Goal: Task Accomplishment & Management: Use online tool/utility

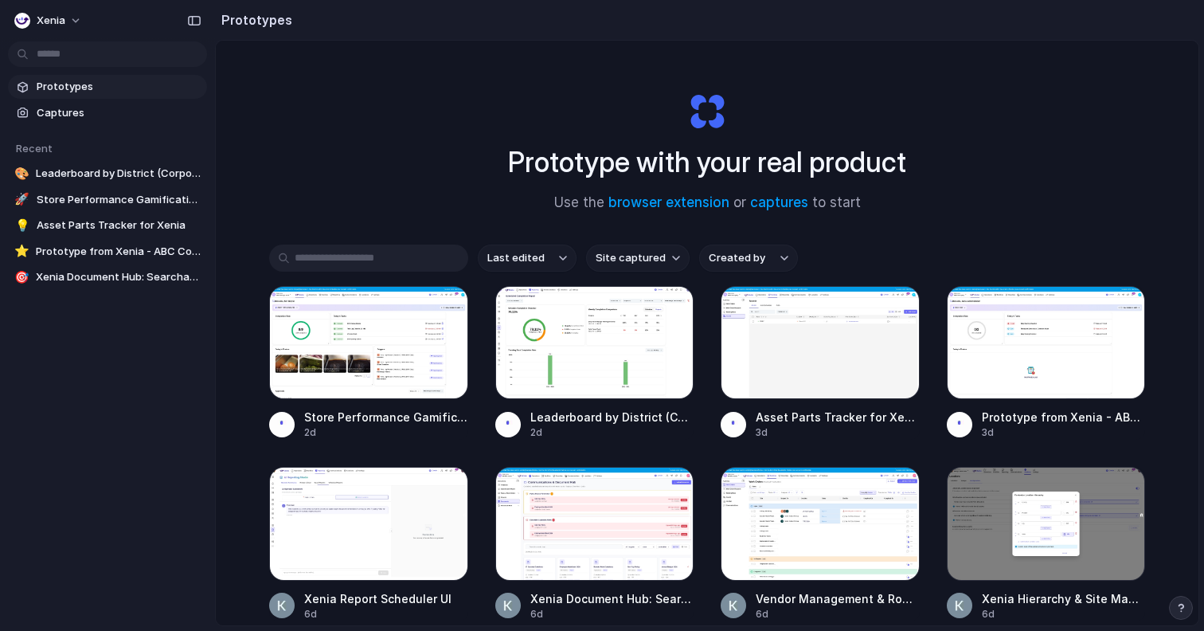
scroll to position [95, 0]
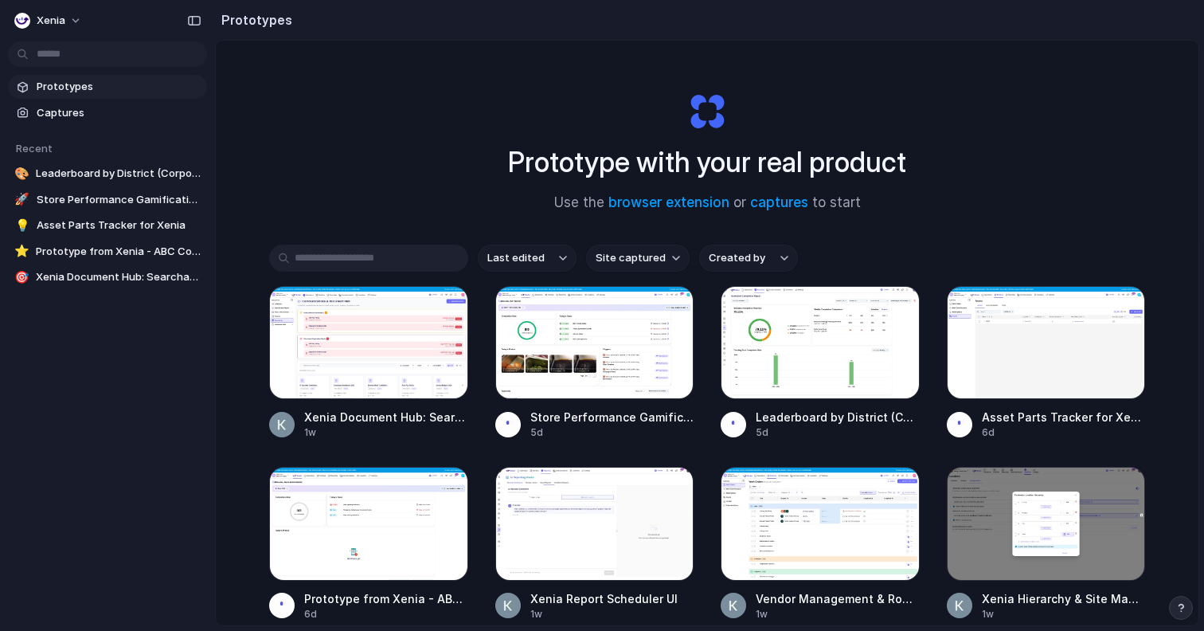
scroll to position [95, 0]
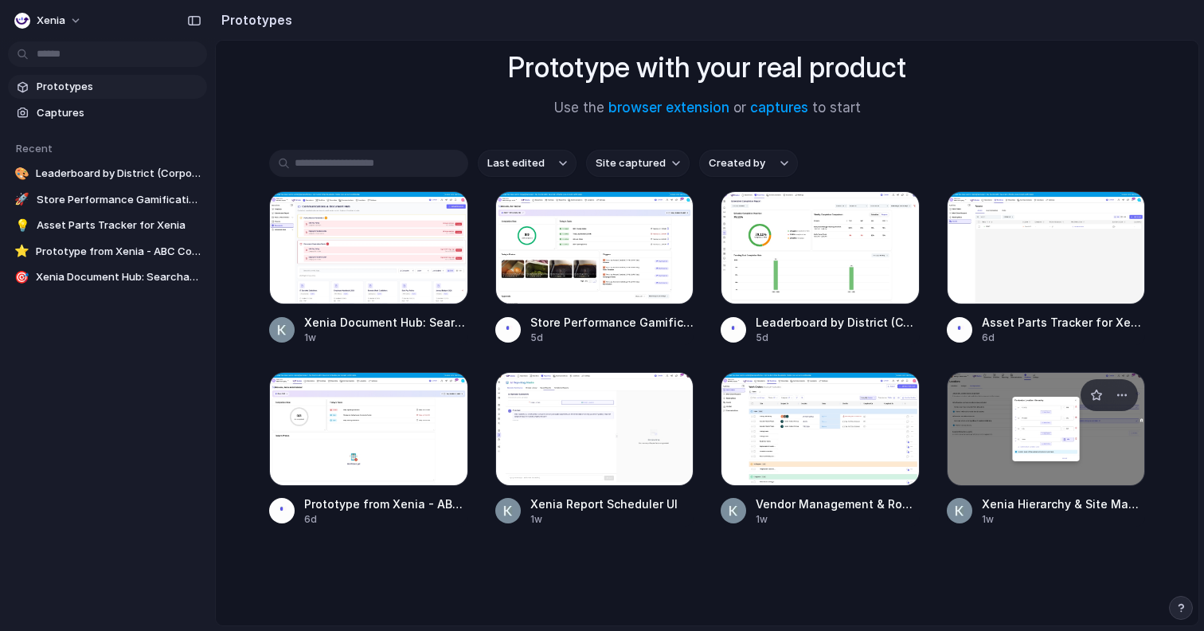
click at [1053, 450] on div at bounding box center [1046, 428] width 199 height 113
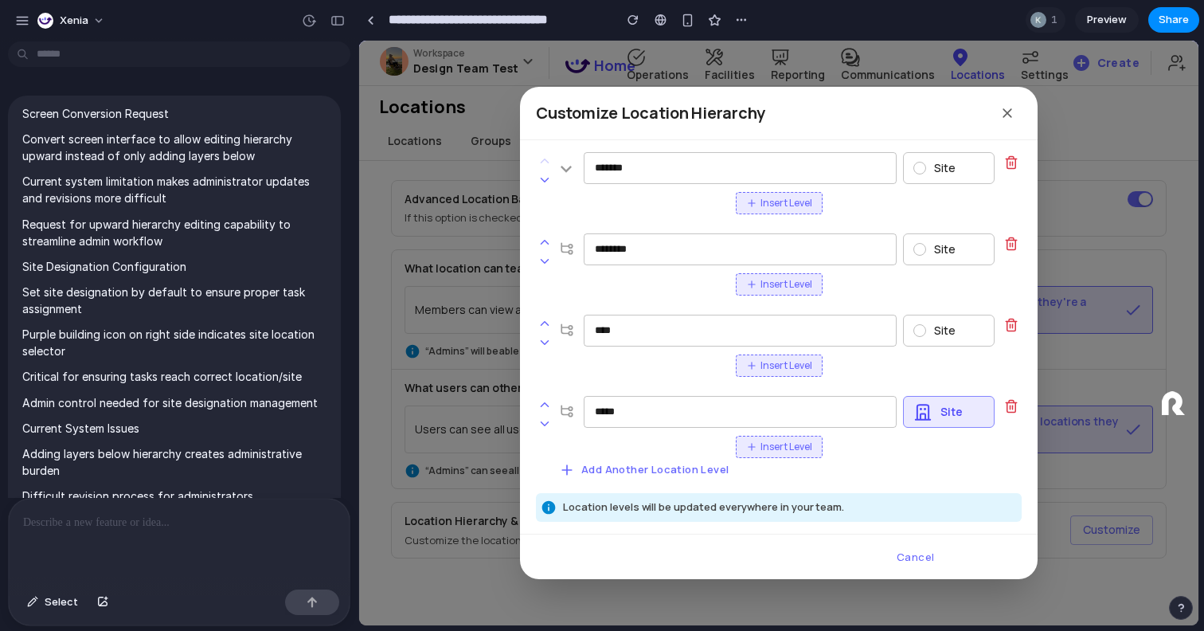
scroll to position [13, 0]
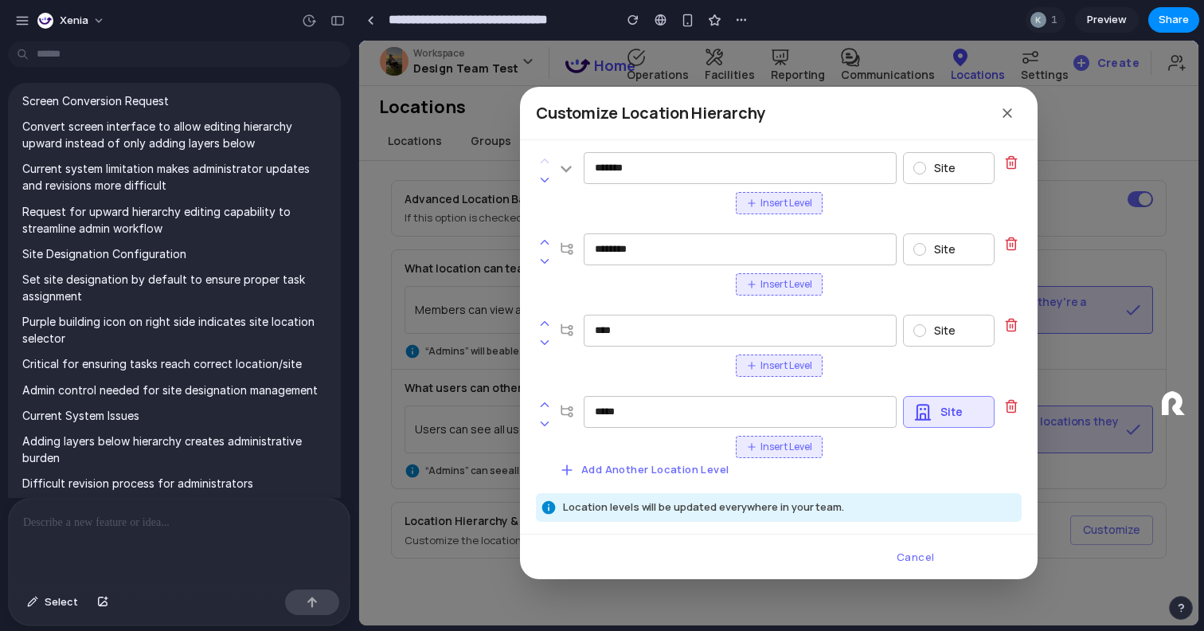
click at [217, 225] on p "Request for upward hierarchy editing capability to streamline admin workflow" at bounding box center [174, 219] width 304 height 33
click at [253, 223] on p "Request for upward hierarchy editing capability to streamline admin workflow" at bounding box center [174, 219] width 304 height 33
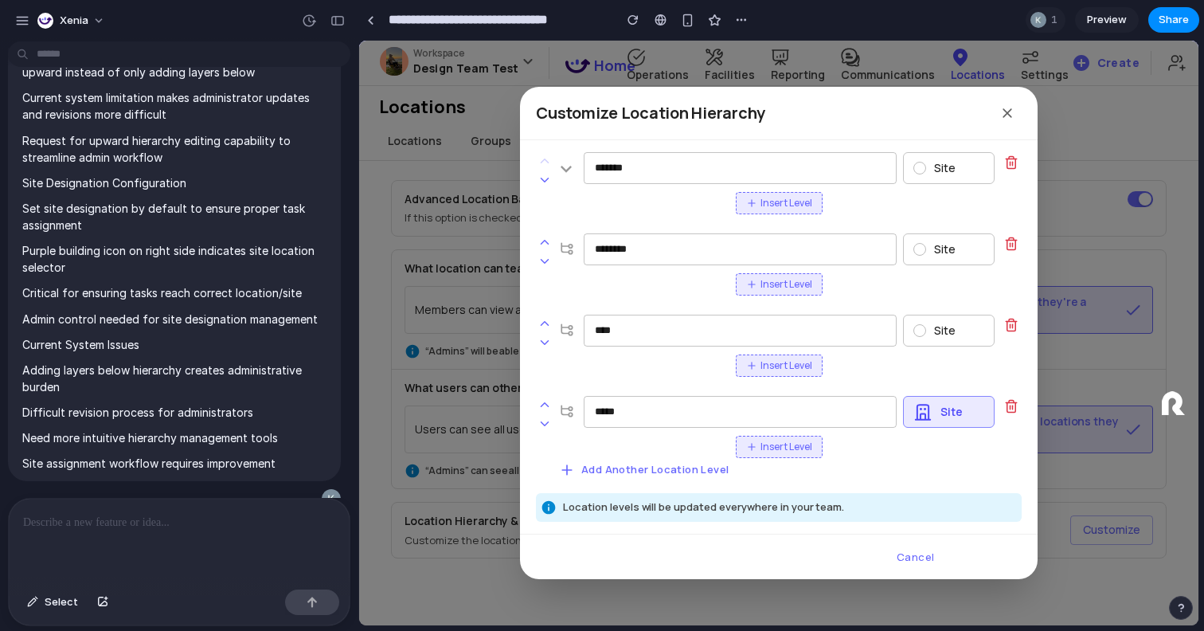
scroll to position [0, 0]
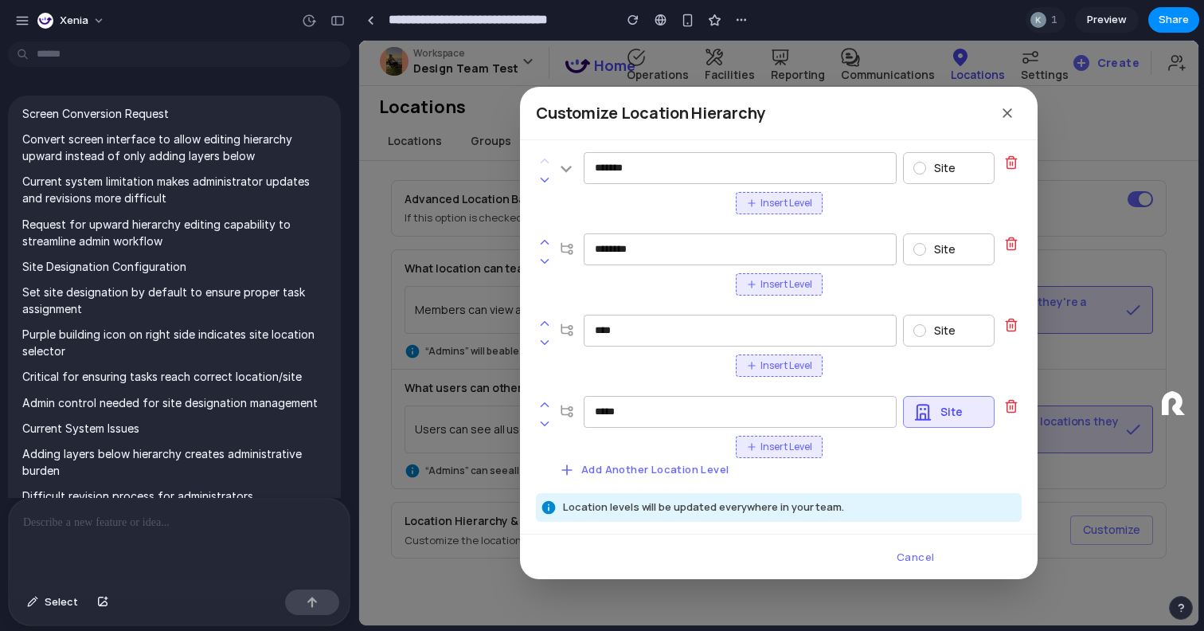
click at [79, 306] on p "Set site designation by default to ensure proper task assignment" at bounding box center [174, 299] width 304 height 33
click at [118, 305] on p "Set site designation by default to ensure proper task assignment" at bounding box center [174, 299] width 304 height 33
click at [156, 301] on p "Set site designation by default to ensure proper task assignment" at bounding box center [174, 299] width 304 height 33
click at [209, 303] on p "Set site designation by default to ensure proper task assignment" at bounding box center [174, 299] width 304 height 33
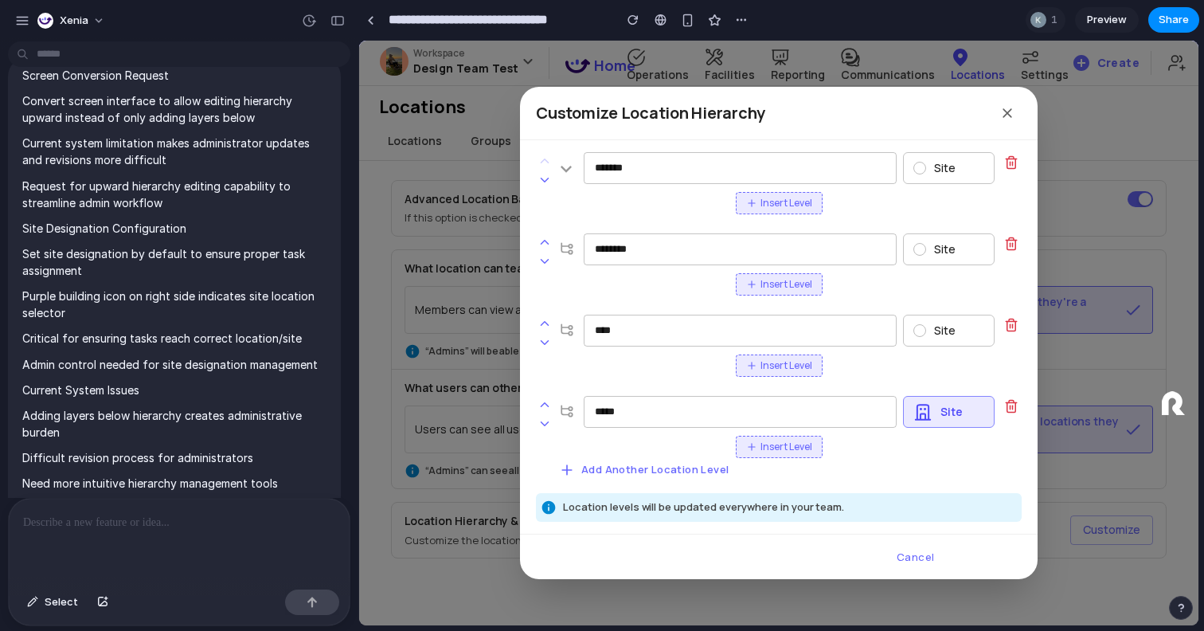
click at [94, 311] on p "Purple building icon on right side indicates site location selector" at bounding box center [174, 303] width 304 height 33
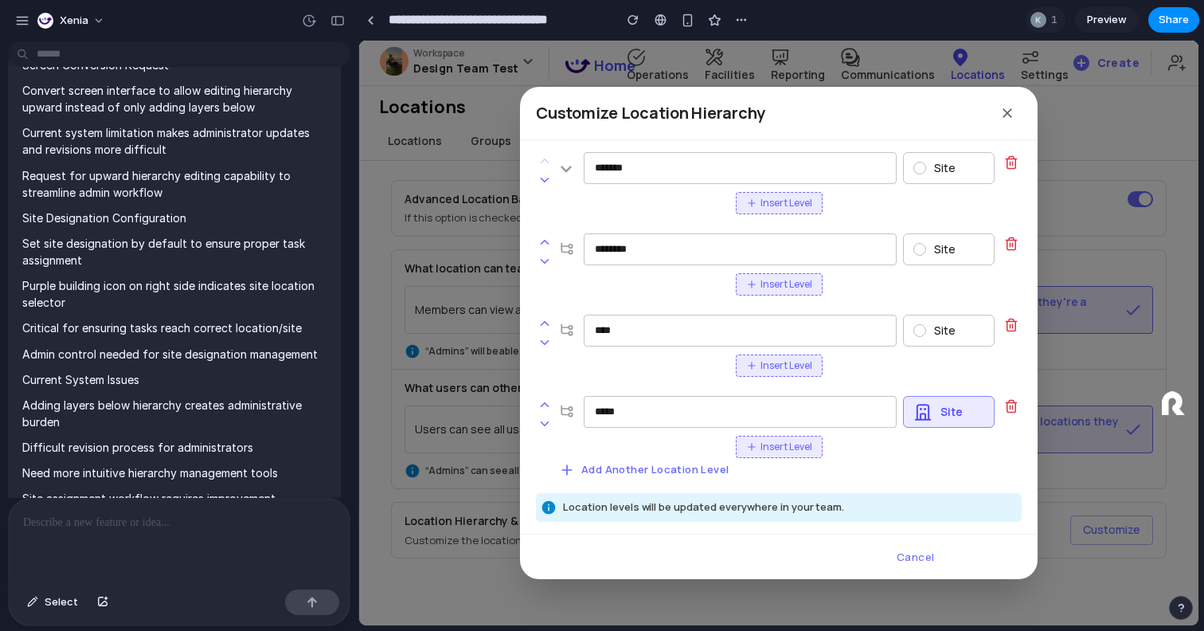
click at [213, 256] on p "Set site designation by default to ensure proper task assignment" at bounding box center [174, 251] width 304 height 33
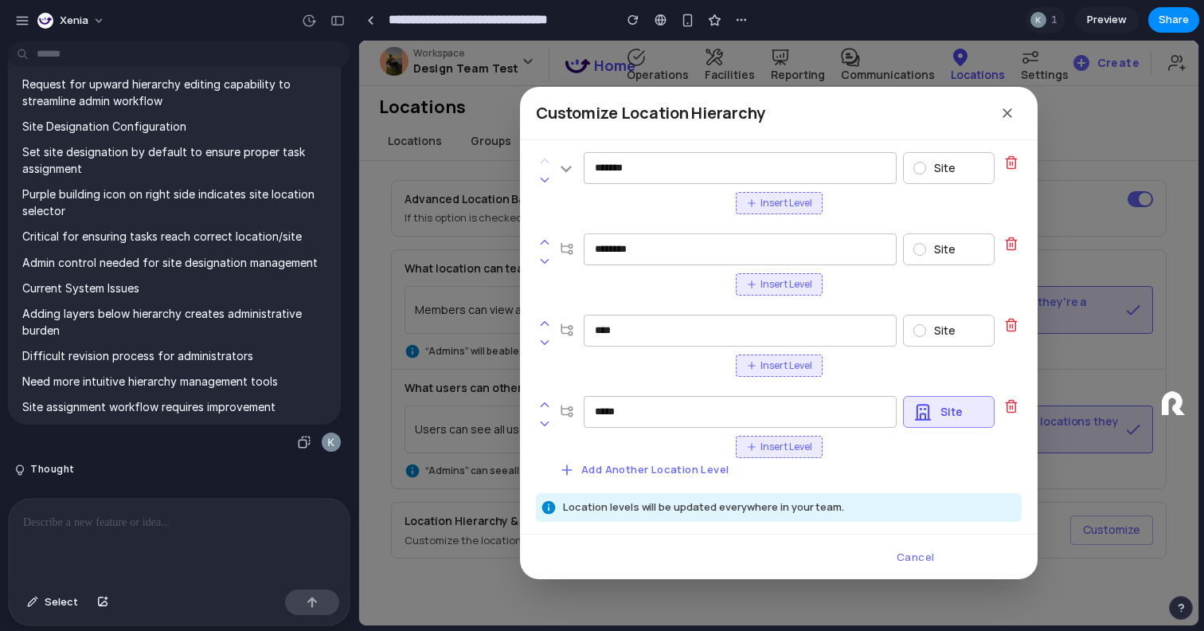
scroll to position [145, 0]
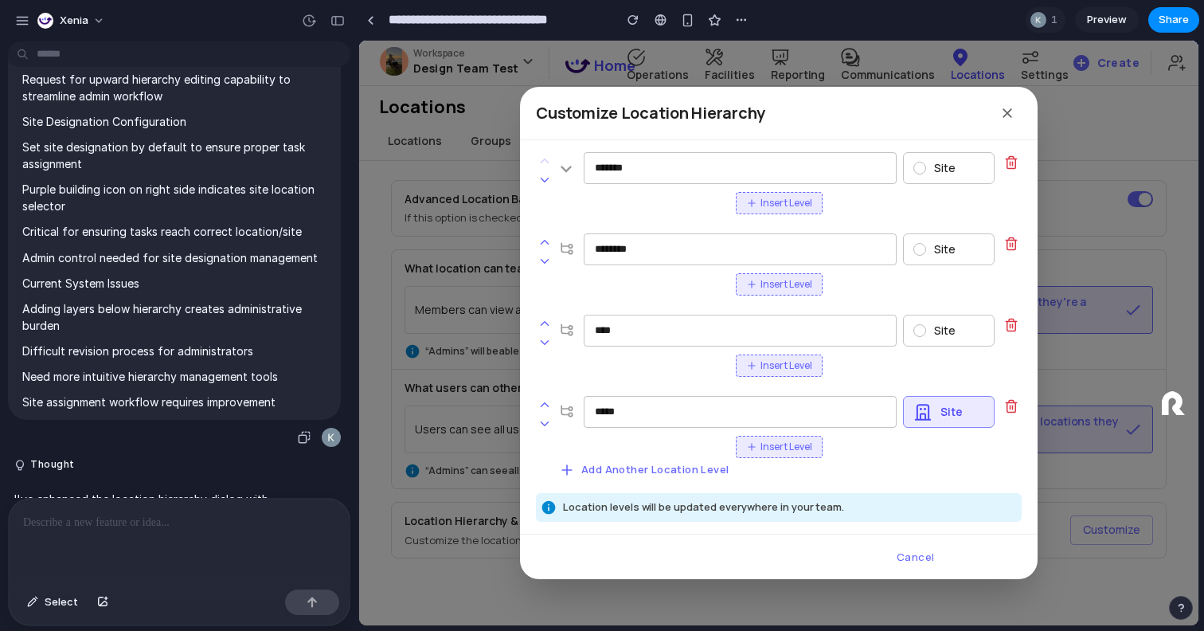
click at [96, 287] on p "Current System Issues" at bounding box center [174, 283] width 304 height 17
click at [48, 312] on p "Adding layers below hierarchy creates administrative burden" at bounding box center [174, 316] width 304 height 33
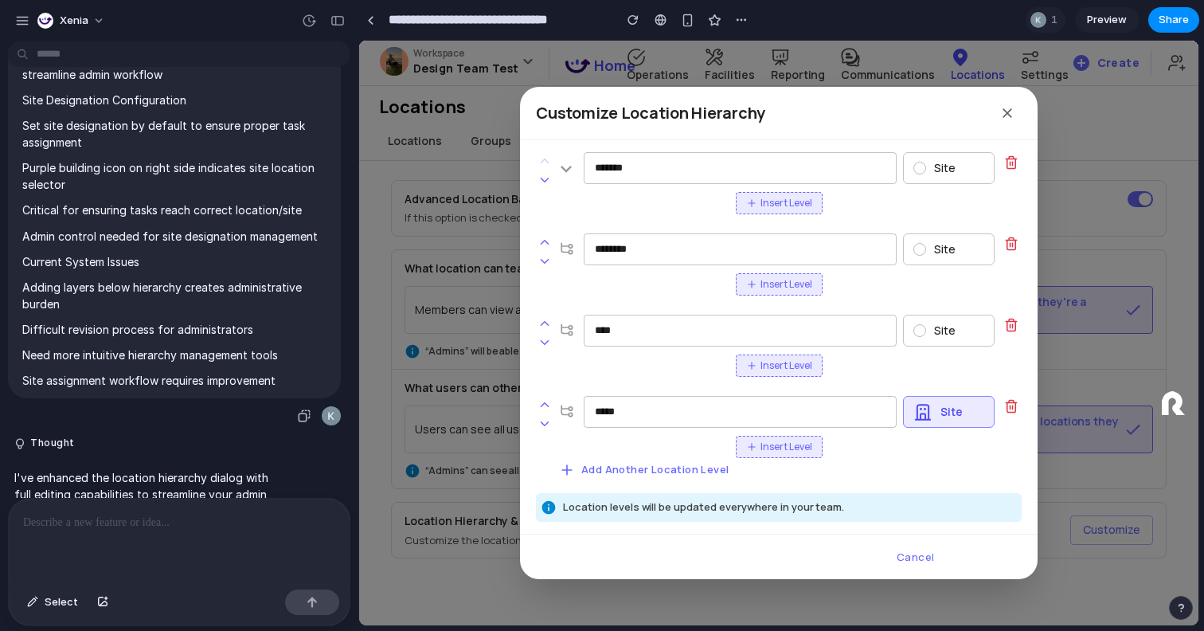
scroll to position [178, 0]
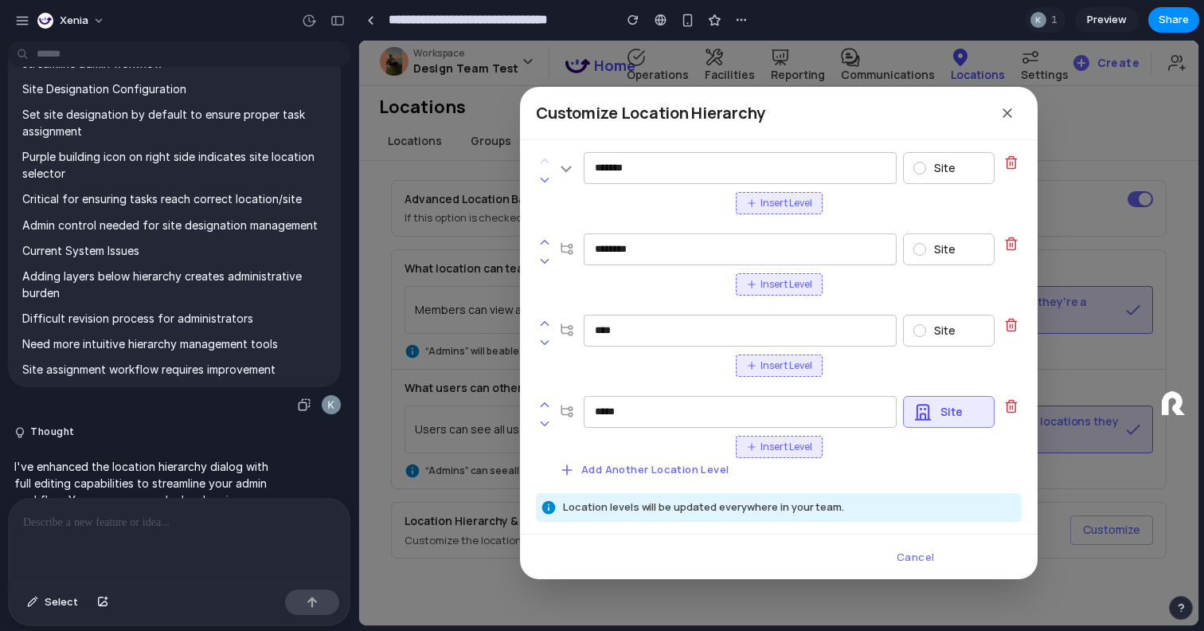
click at [64, 317] on p "Difficult revision process for administrators" at bounding box center [174, 318] width 304 height 17
click at [99, 323] on p "Difficult revision process for administrators" at bounding box center [174, 318] width 304 height 17
click at [155, 327] on span "Screen Conversion Request Convert screen interface to allow editing hierarchy u…" at bounding box center [174, 153] width 304 height 450
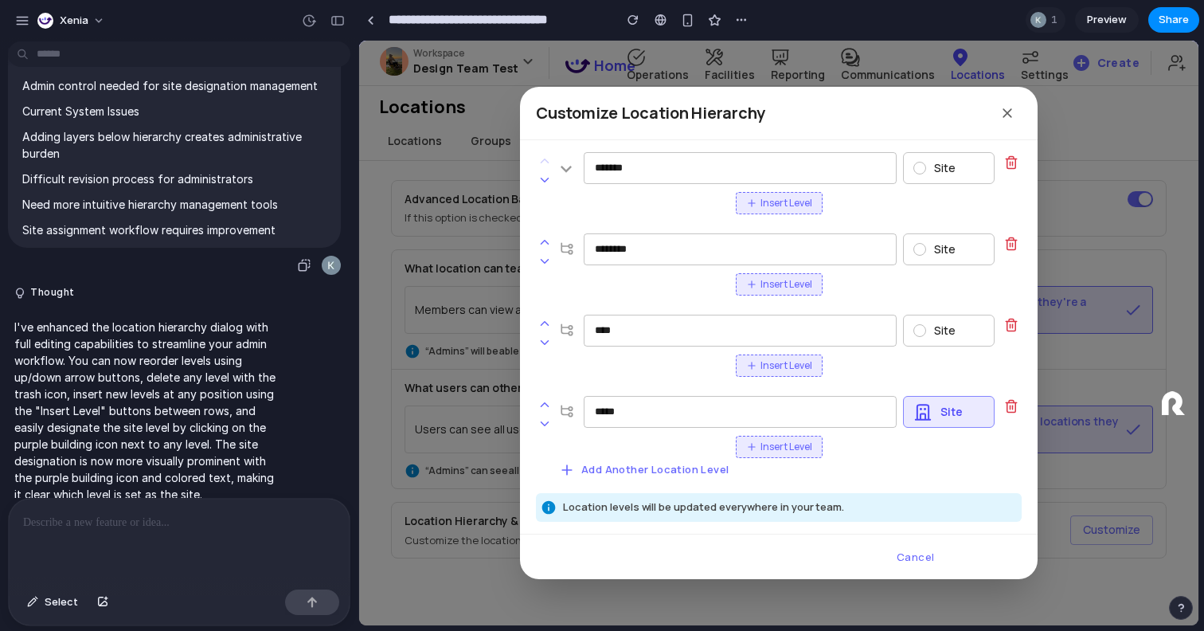
scroll to position [338, 0]
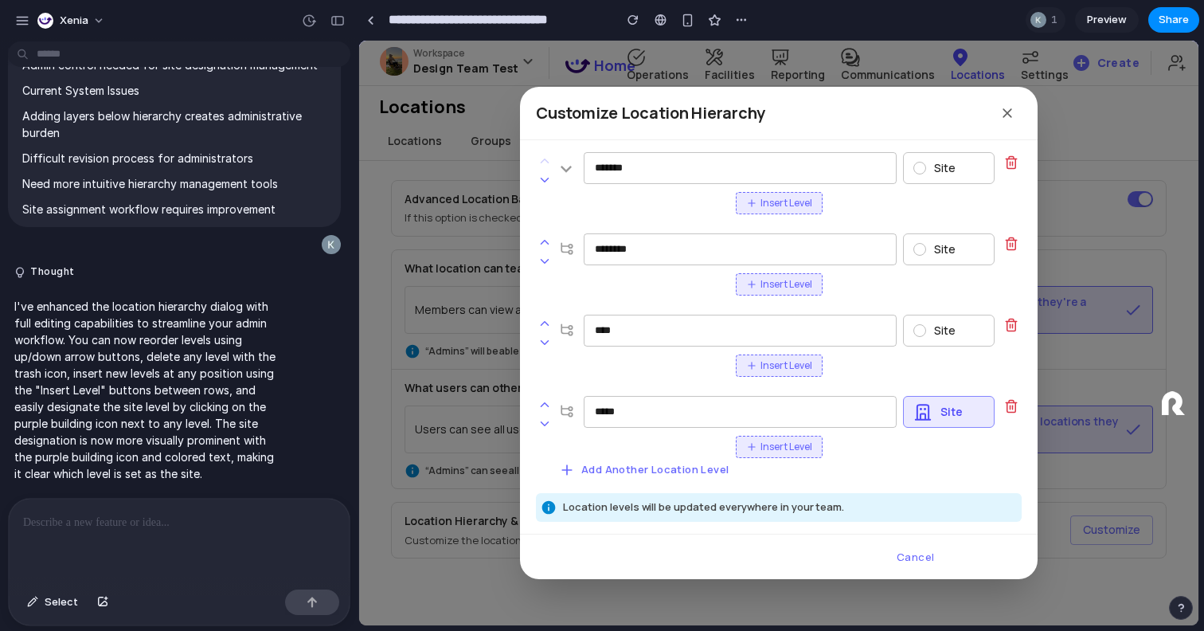
click at [210, 314] on p "I've enhanced the location hierarchy dialog with full editing capabilities to s…" at bounding box center [147, 390] width 266 height 184
click at [130, 336] on p "I've enhanced the location hierarchy dialog with full editing capabilities to s…" at bounding box center [147, 390] width 266 height 184
click at [221, 334] on p "I've enhanced the location hierarchy dialog with full editing capabilities to s…" at bounding box center [147, 390] width 266 height 184
click at [115, 349] on p "I've enhanced the location hierarchy dialog with full editing capabilities to s…" at bounding box center [147, 390] width 266 height 184
click at [156, 346] on p "I've enhanced the location hierarchy dialog with full editing capabilities to s…" at bounding box center [147, 390] width 266 height 184
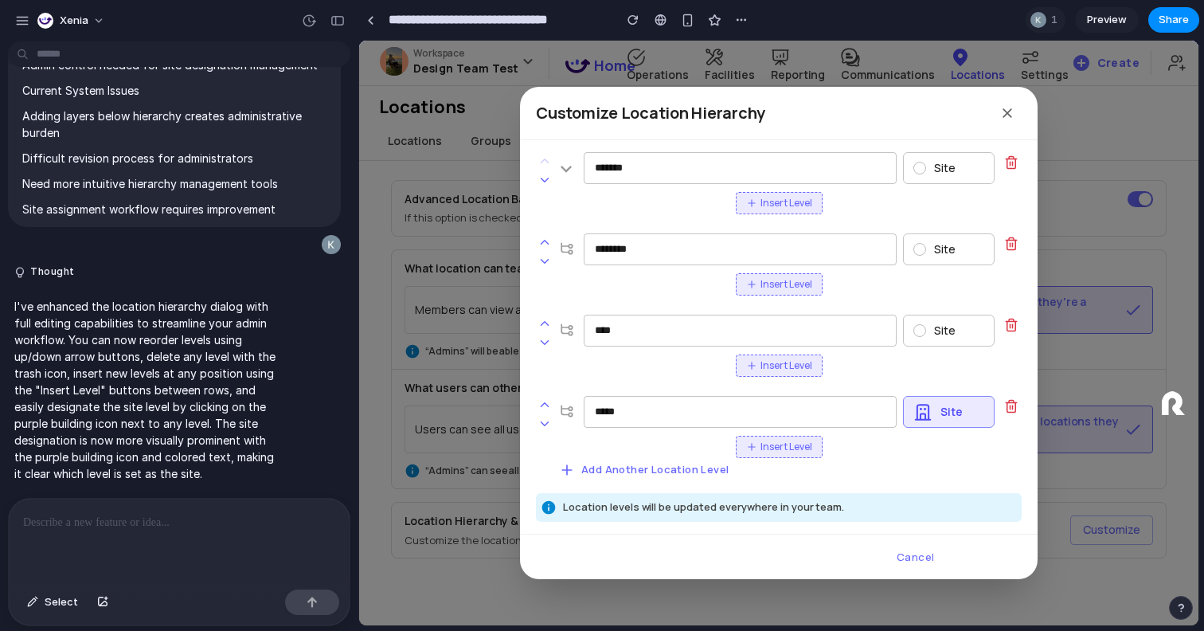
click at [217, 350] on p "I've enhanced the location hierarchy dialog with full editing capabilities to s…" at bounding box center [147, 390] width 266 height 184
click at [332, 29] on button "button" at bounding box center [337, 20] width 25 height 25
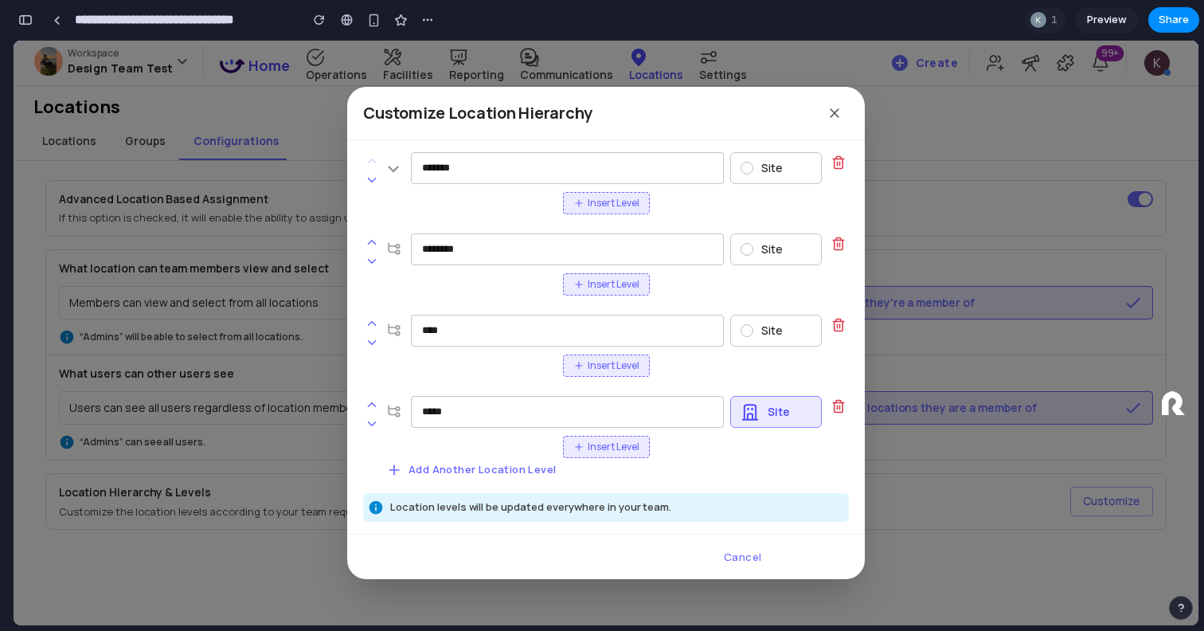
click at [610, 160] on input "*******" at bounding box center [567, 168] width 313 height 32
type input "*******"
click at [760, 163] on div "Site" at bounding box center [776, 168] width 92 height 32
click at [764, 256] on div "Site" at bounding box center [776, 249] width 92 height 32
click at [764, 319] on div "Site" at bounding box center [776, 331] width 92 height 32
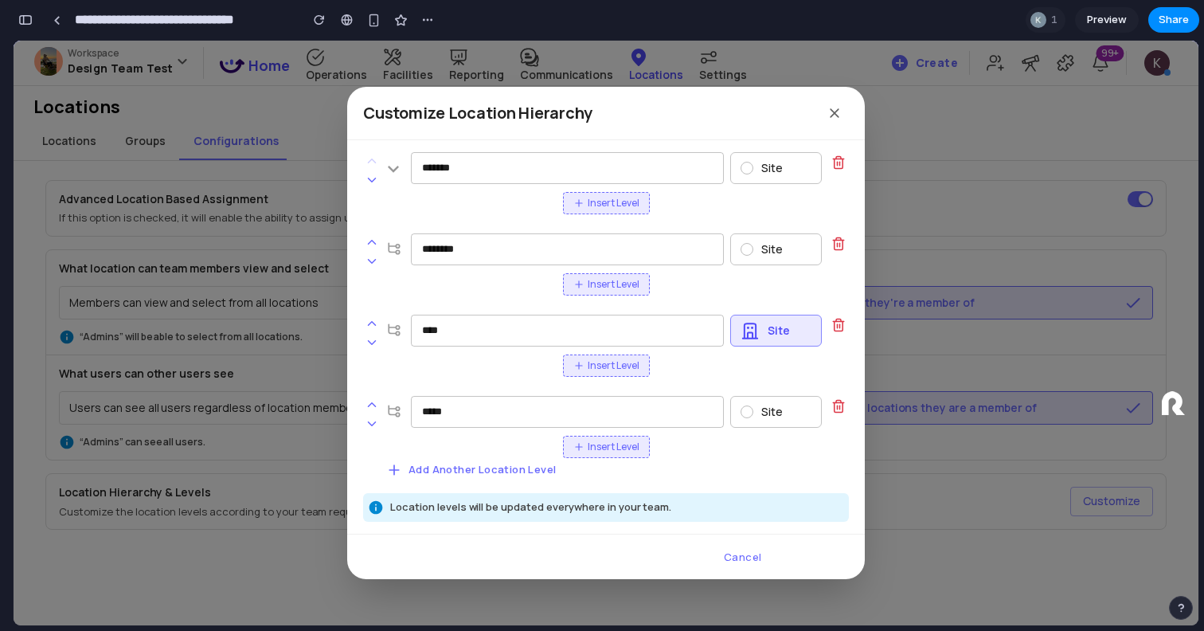
click at [764, 414] on p "Site" at bounding box center [771, 411] width 21 height 14
click at [372, 320] on icon at bounding box center [372, 323] width 14 height 14
click at [372, 341] on icon at bounding box center [372, 342] width 14 height 14
click at [373, 319] on icon at bounding box center [372, 323] width 14 height 14
click at [372, 341] on icon at bounding box center [372, 342] width 14 height 14
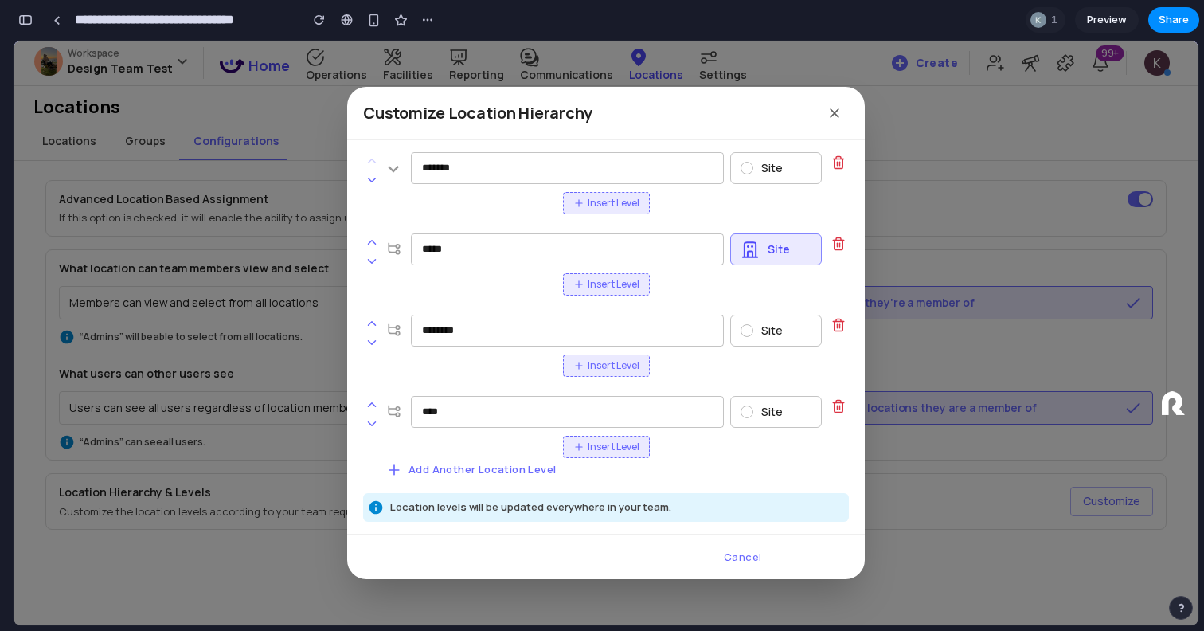
click at [372, 341] on icon at bounding box center [372, 342] width 14 height 14
click at [373, 264] on icon at bounding box center [372, 261] width 14 height 14
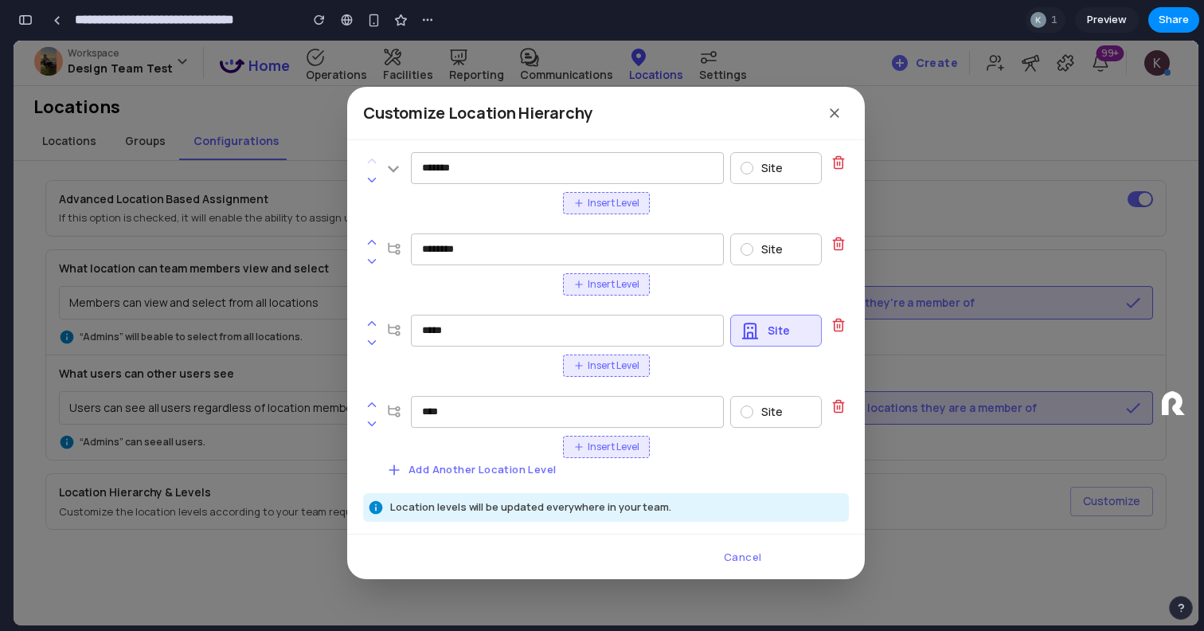
click at [373, 264] on icon at bounding box center [372, 261] width 14 height 14
click at [371, 337] on icon at bounding box center [372, 342] width 14 height 14
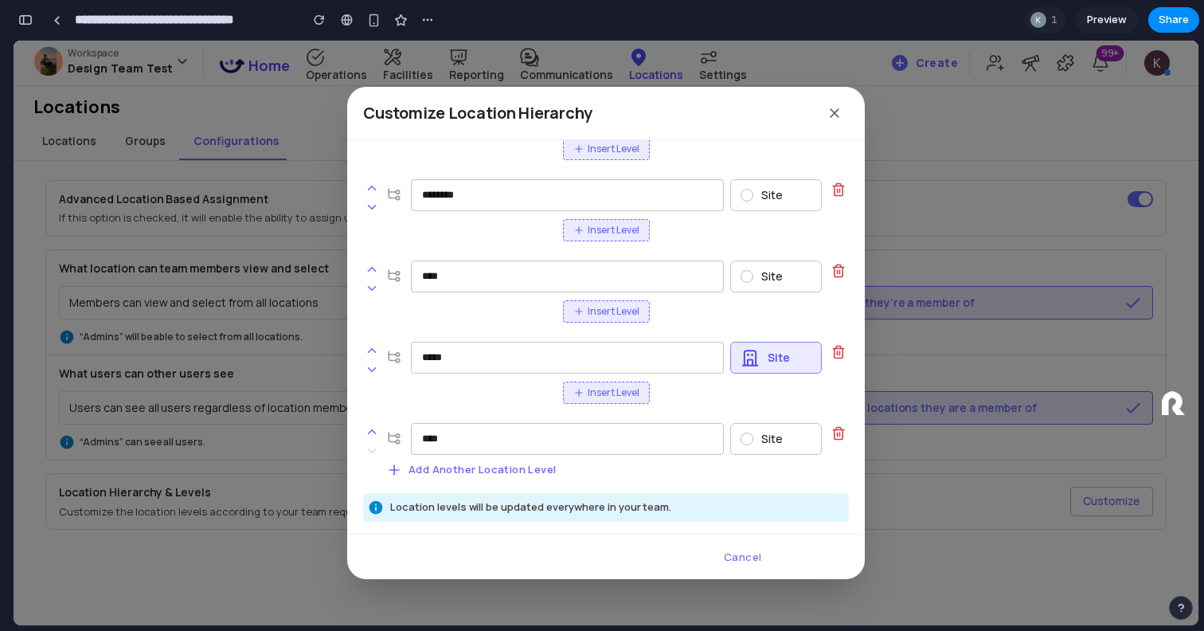
scroll to position [0, 0]
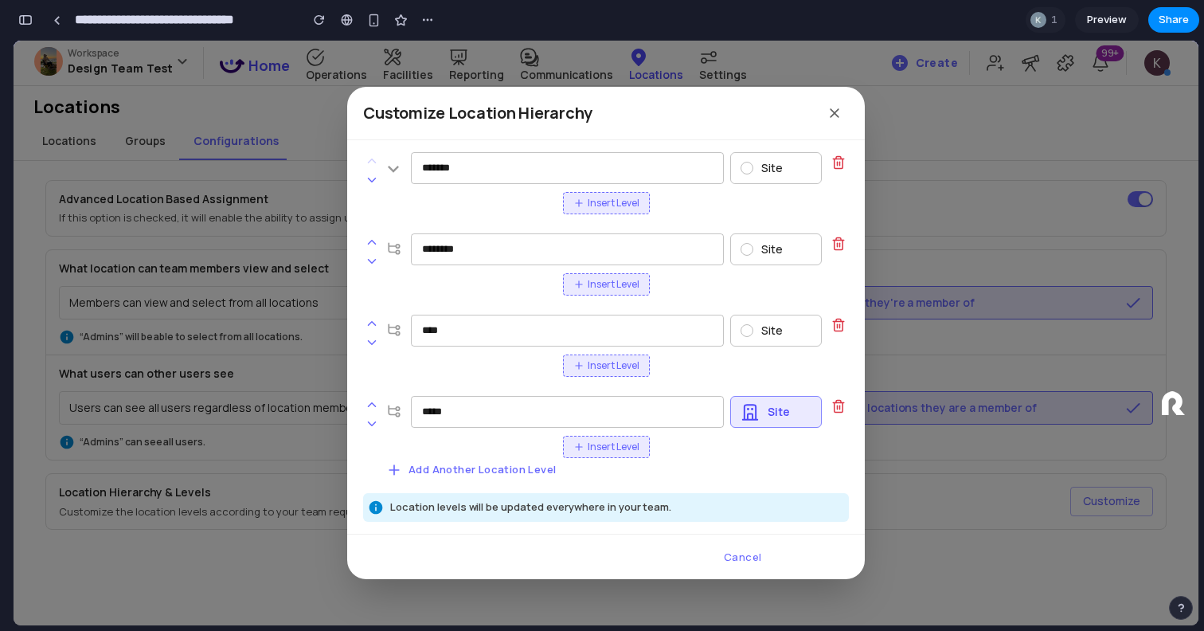
click at [591, 201] on span "Insert Level" at bounding box center [614, 203] width 52 height 14
click at [594, 244] on input "text" at bounding box center [567, 249] width 313 height 32
click at [843, 244] on icon at bounding box center [838, 243] width 14 height 14
click at [599, 206] on span "Insert Level" at bounding box center [614, 203] width 52 height 14
click at [834, 245] on icon at bounding box center [838, 243] width 14 height 14
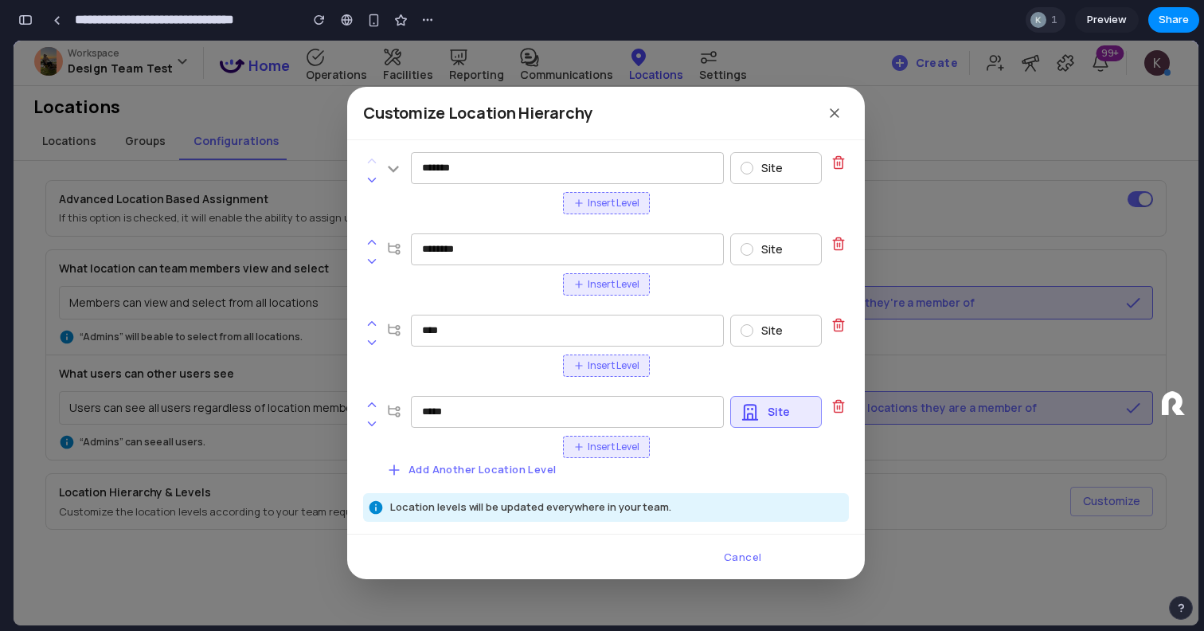
click at [1053, 25] on span "1" at bounding box center [1056, 20] width 11 height 16
click at [824, 41] on div "Seen by [PERSON_NAME]" at bounding box center [602, 315] width 1204 height 631
click at [1099, 23] on span "Preview" at bounding box center [1107, 20] width 40 height 16
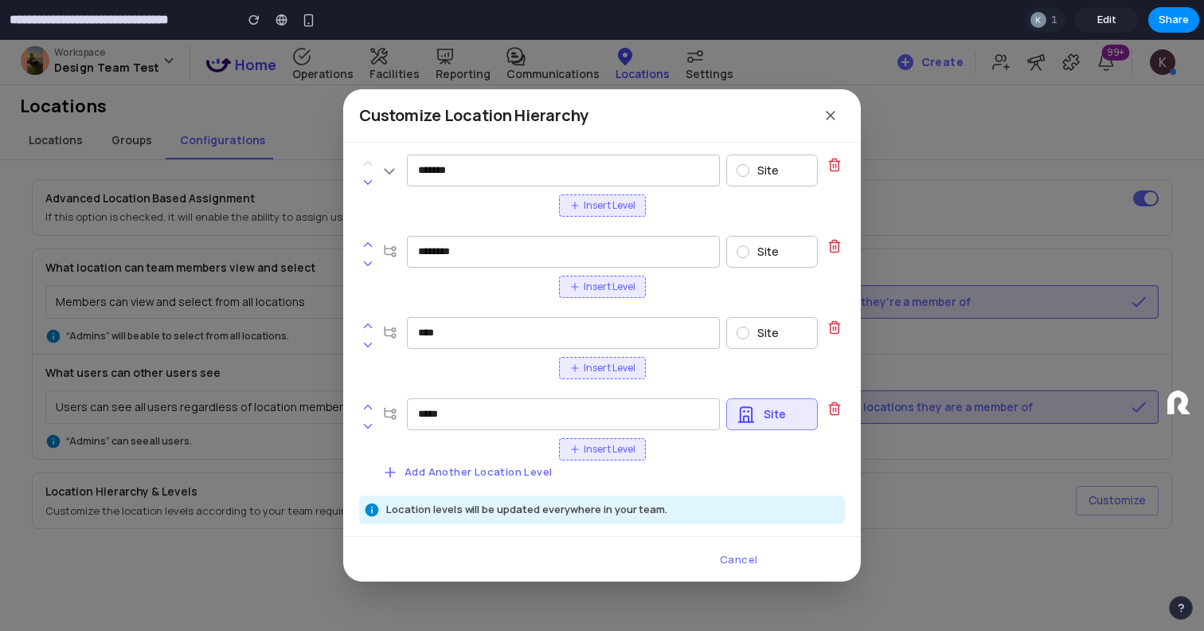
click at [1102, 17] on span "Edit" at bounding box center [1106, 20] width 19 height 16
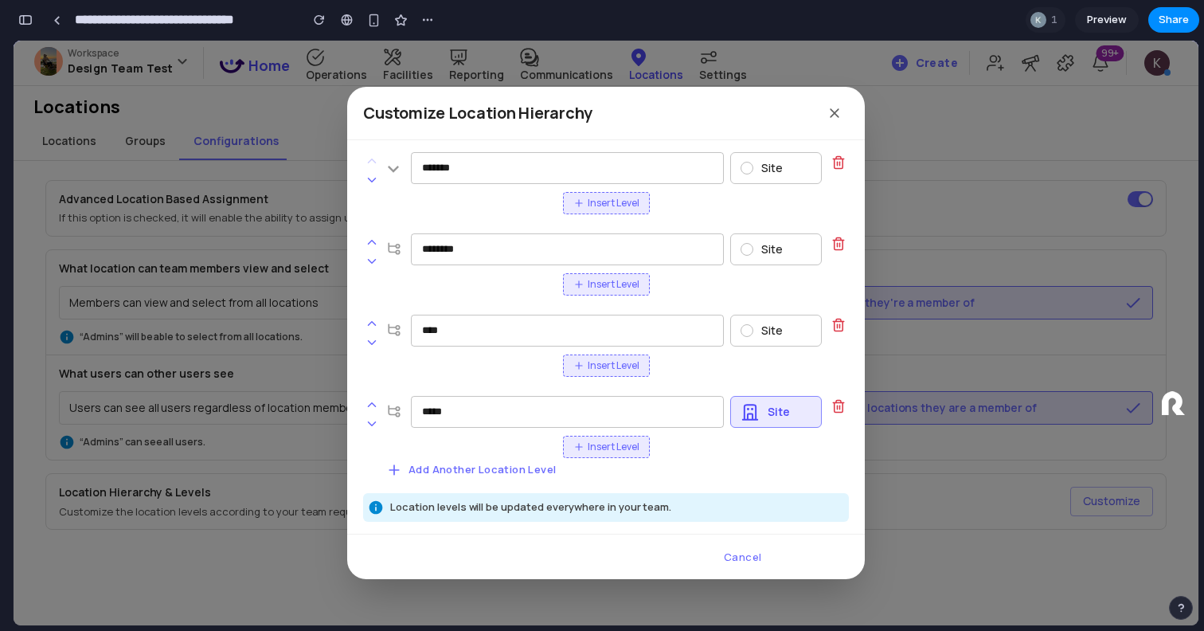
scroll to position [1007, 0]
click at [1108, 24] on span "Preview" at bounding box center [1107, 20] width 40 height 16
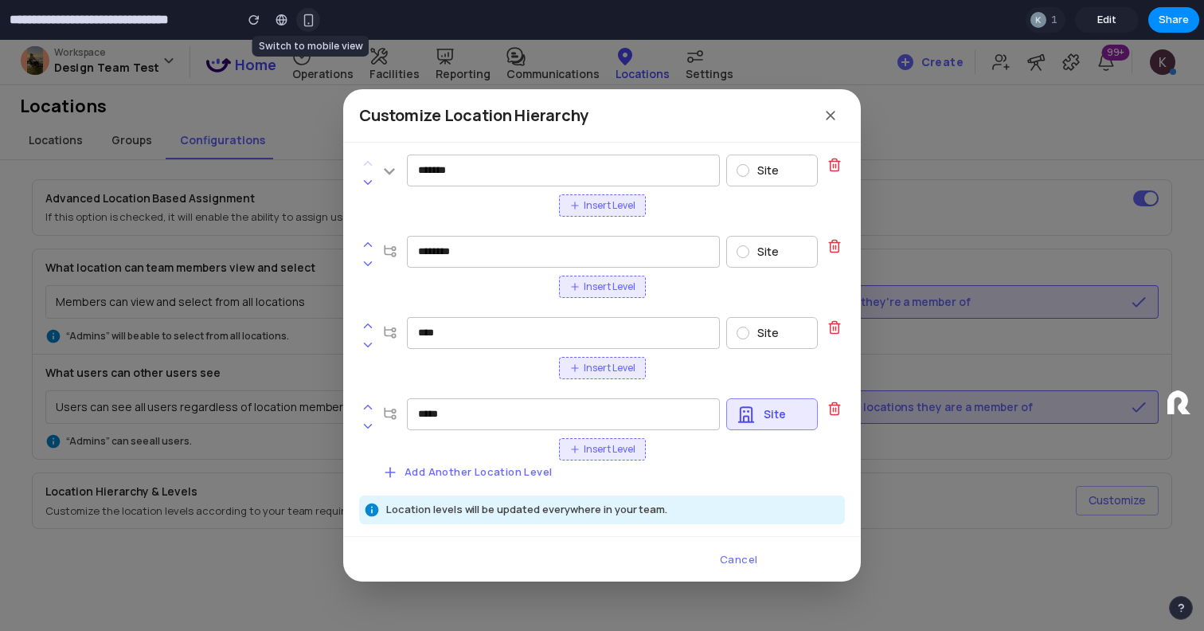
click at [304, 12] on button "button" at bounding box center [308, 20] width 24 height 24
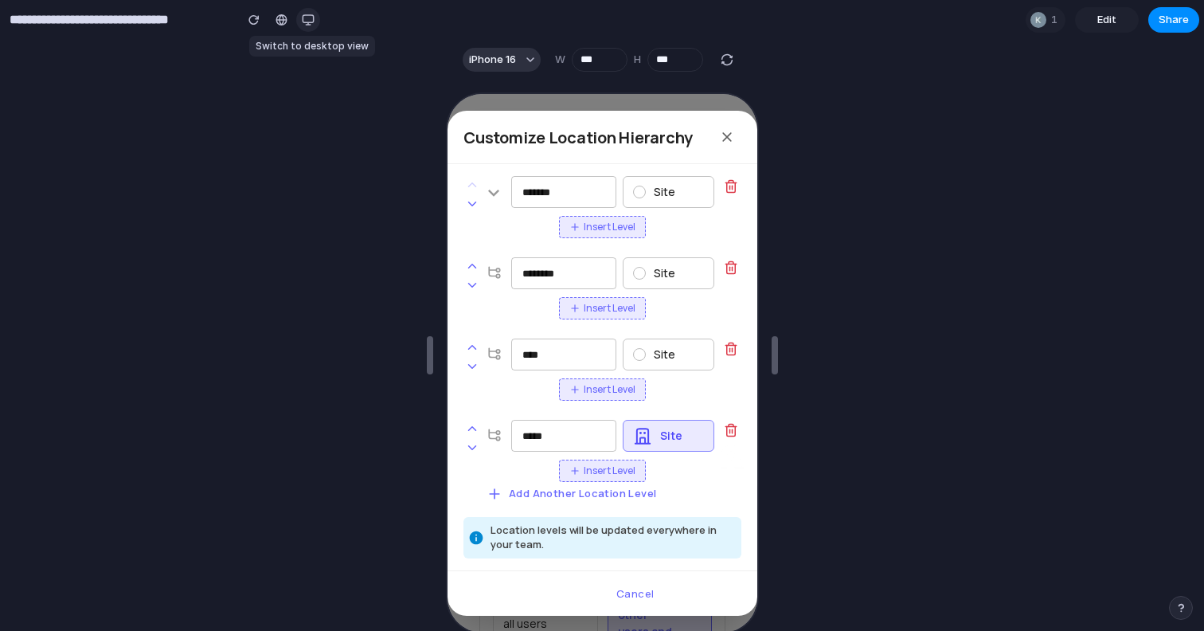
click at [316, 21] on button "button" at bounding box center [308, 20] width 24 height 24
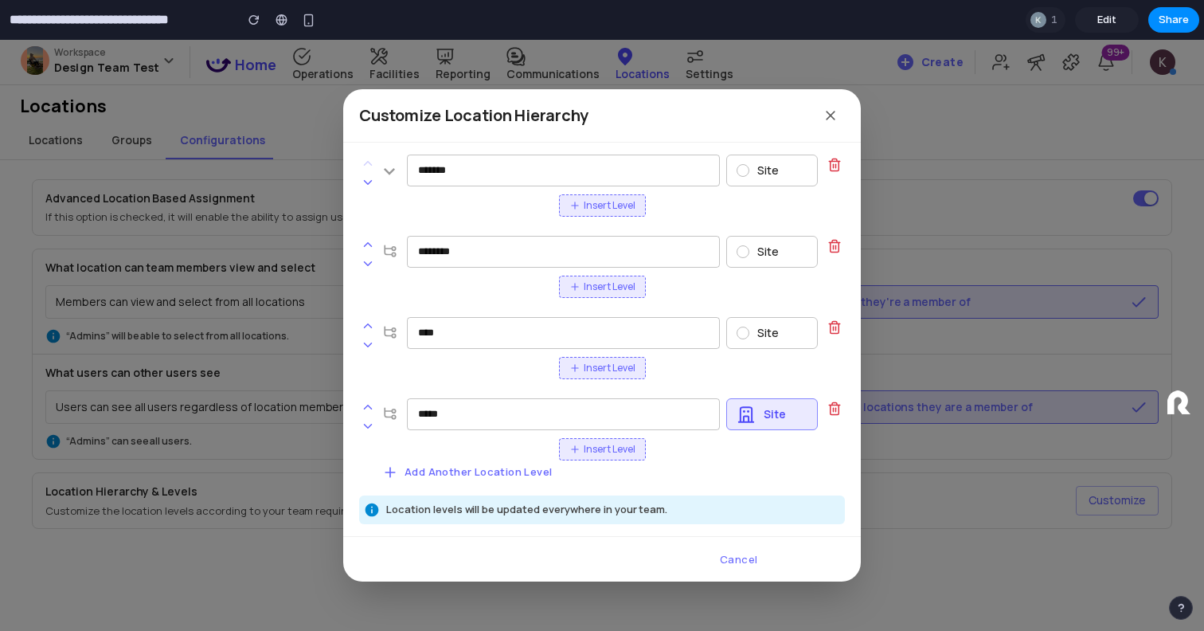
click at [1112, 6] on section "**********" at bounding box center [599, 20] width 1199 height 40
click at [1107, 22] on span "Edit" at bounding box center [1106, 20] width 19 height 16
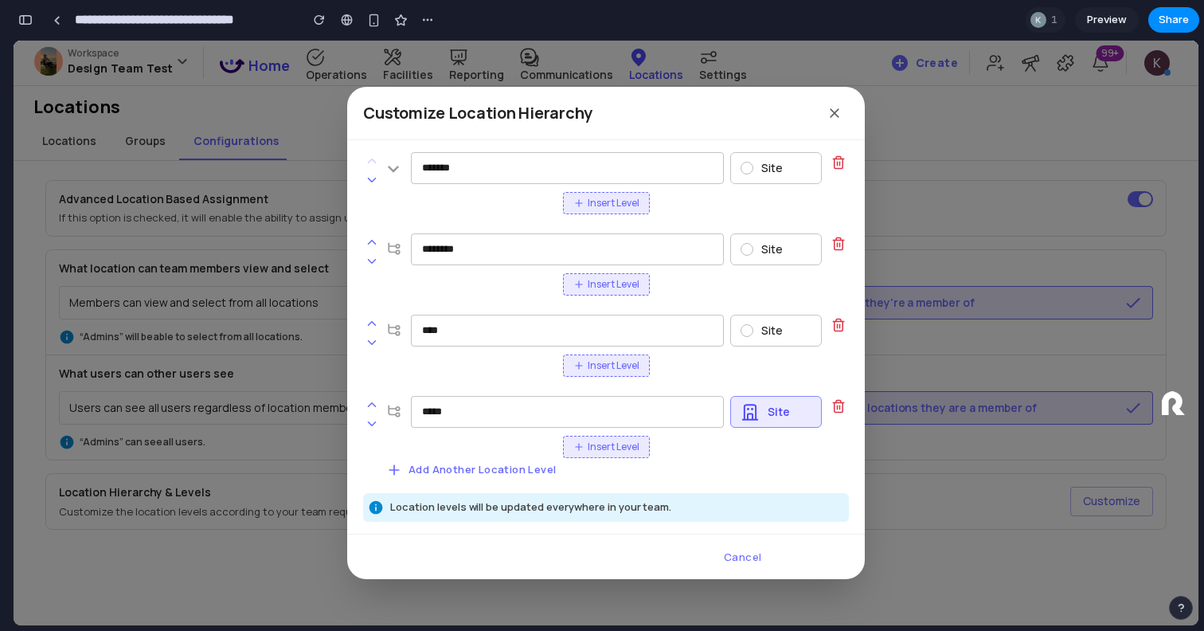
scroll to position [1007, 0]
click at [25, 25] on button "button" at bounding box center [25, 19] width 25 height 25
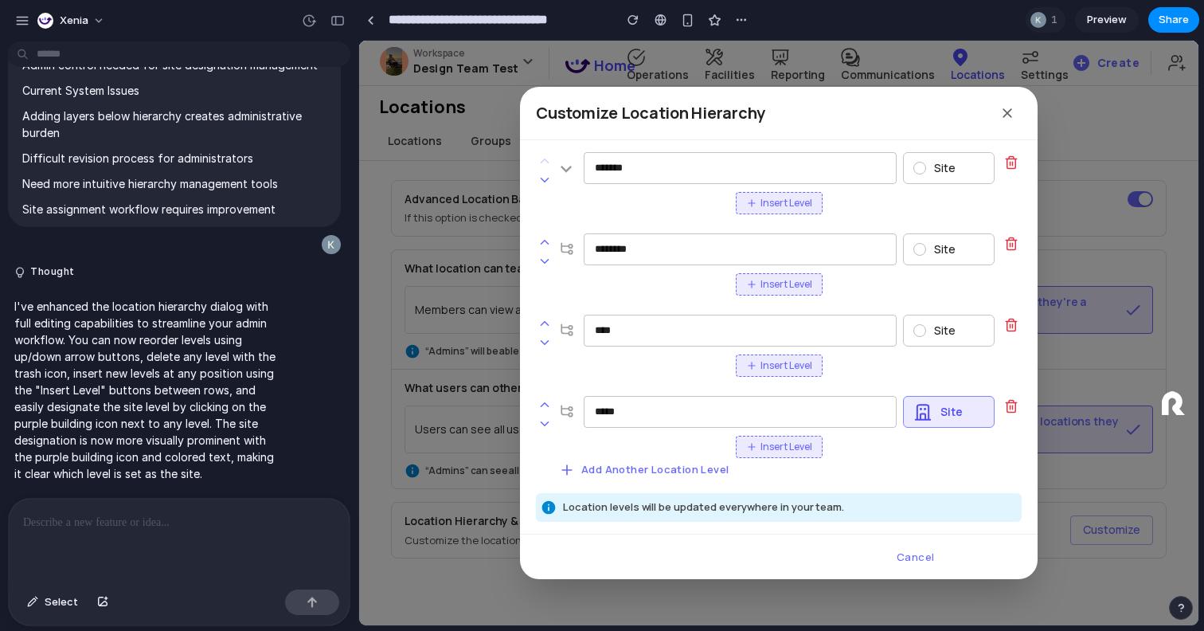
scroll to position [0, 0]
click at [667, 18] on link at bounding box center [660, 20] width 24 height 24
click at [72, 607] on span "Select" at bounding box center [61, 602] width 33 height 16
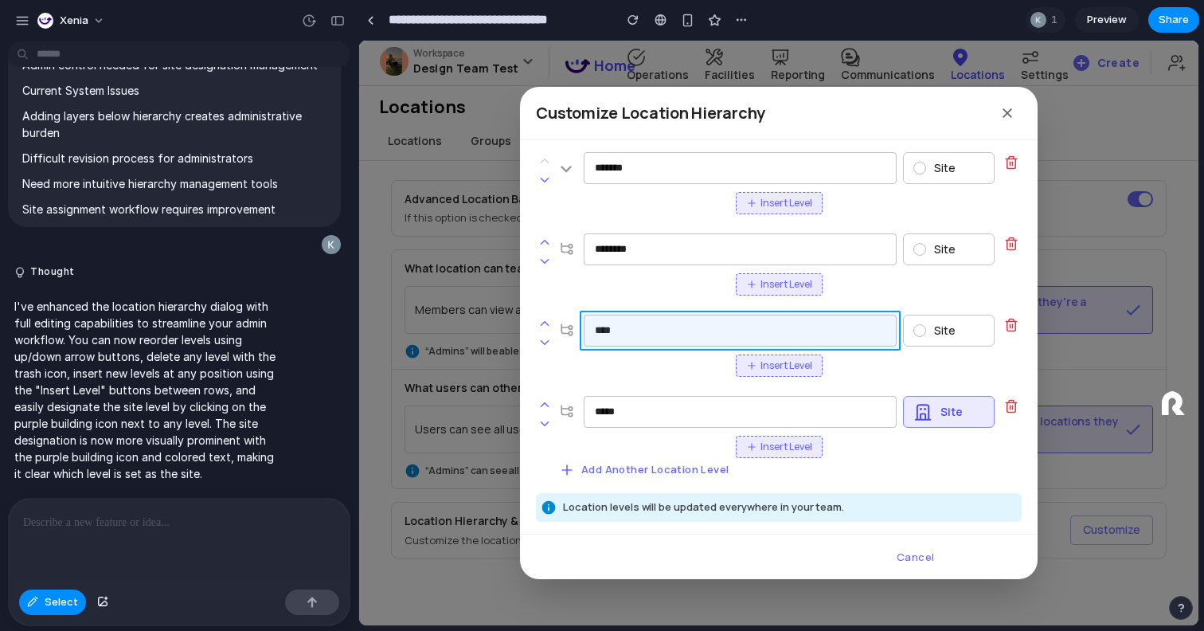
click at [661, 330] on div at bounding box center [779, 333] width 838 height 584
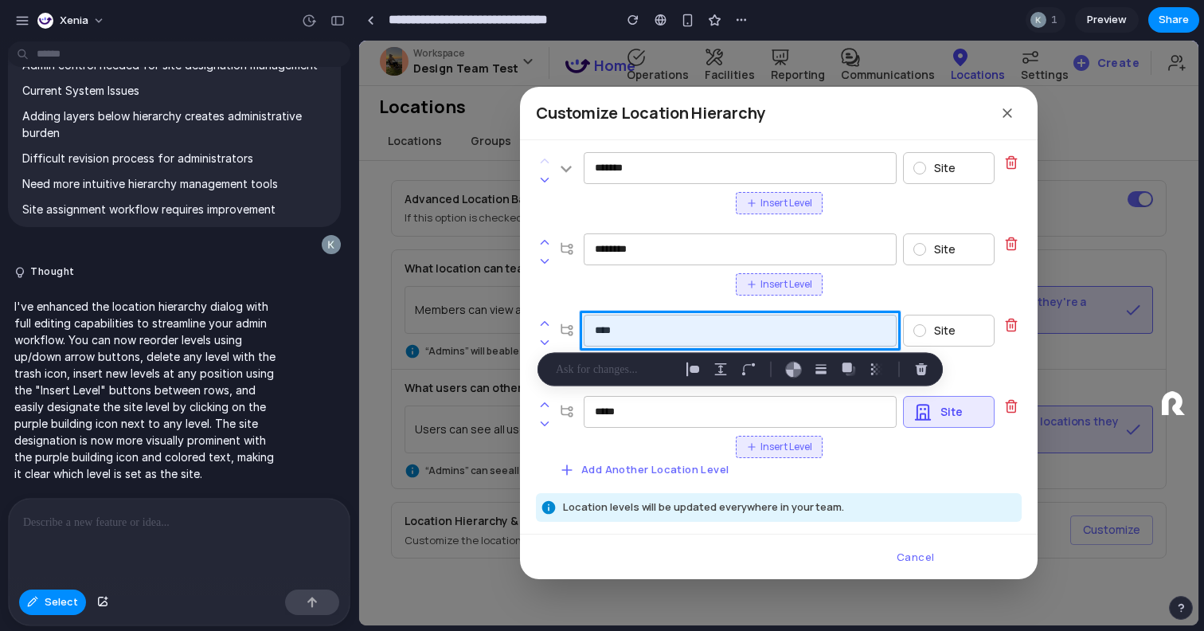
click at [146, 556] on div at bounding box center [179, 540] width 341 height 84
click at [51, 600] on span "Select" at bounding box center [61, 602] width 33 height 16
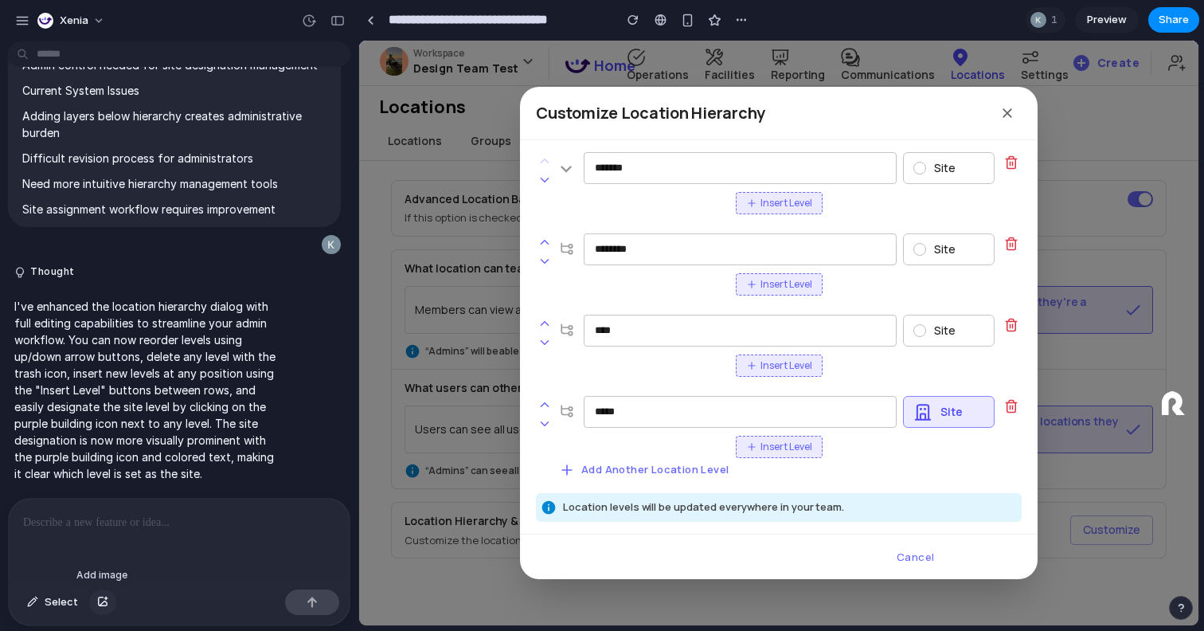
click at [103, 607] on button "button" at bounding box center [102, 601] width 27 height 25
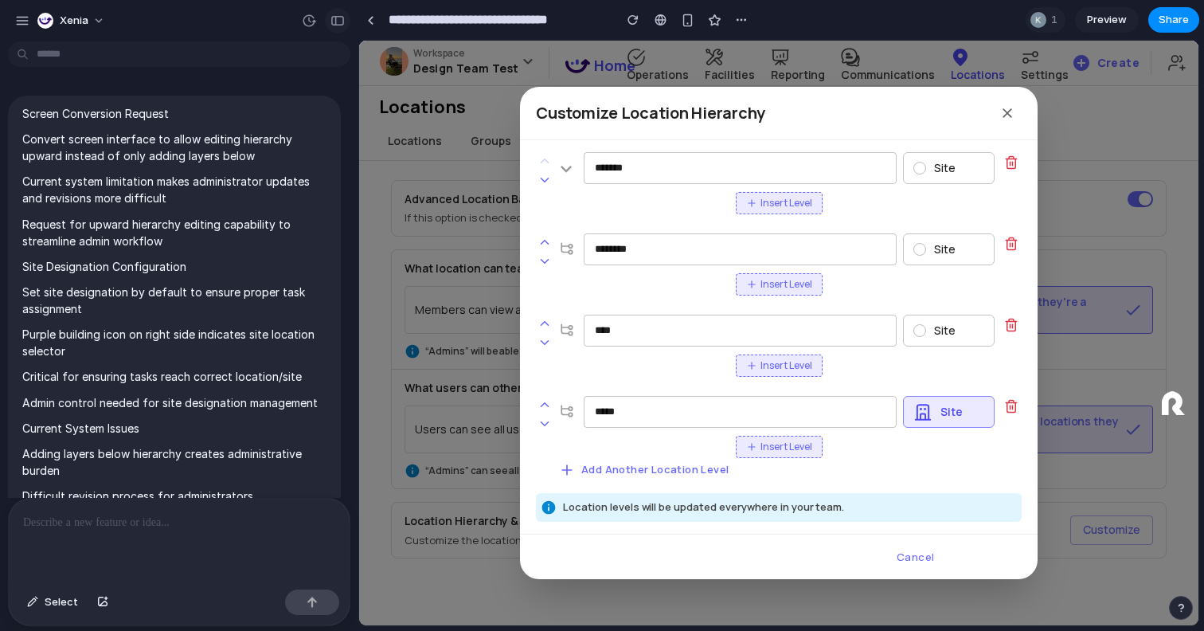
click at [338, 25] on button "button" at bounding box center [337, 20] width 25 height 25
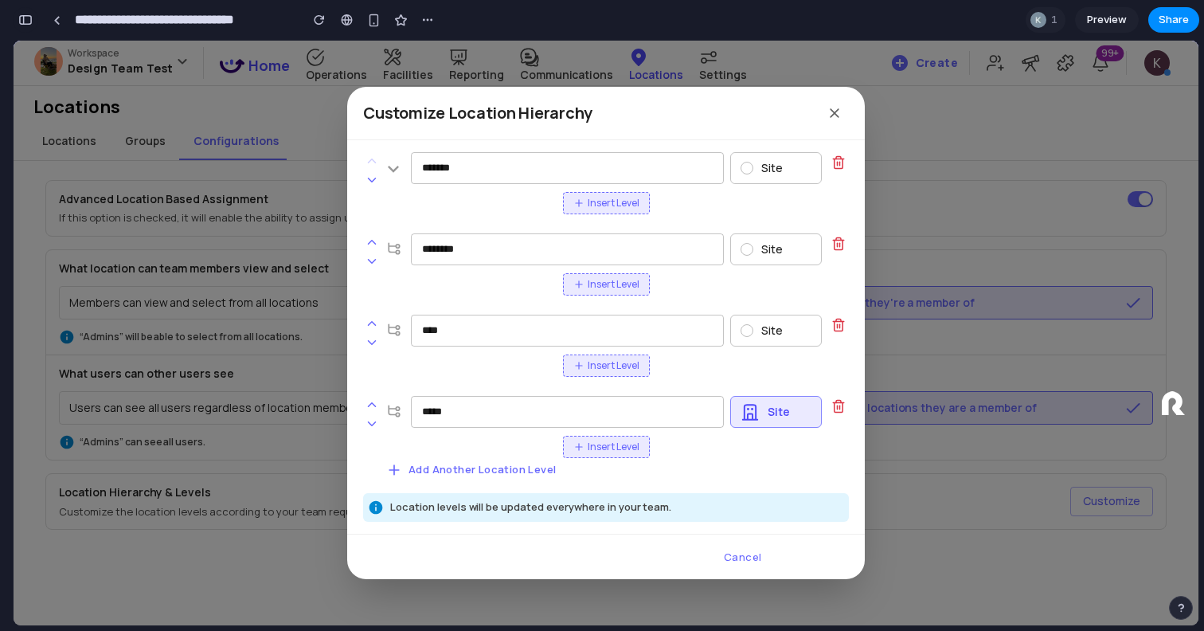
click at [27, 12] on button "button" at bounding box center [25, 19] width 25 height 25
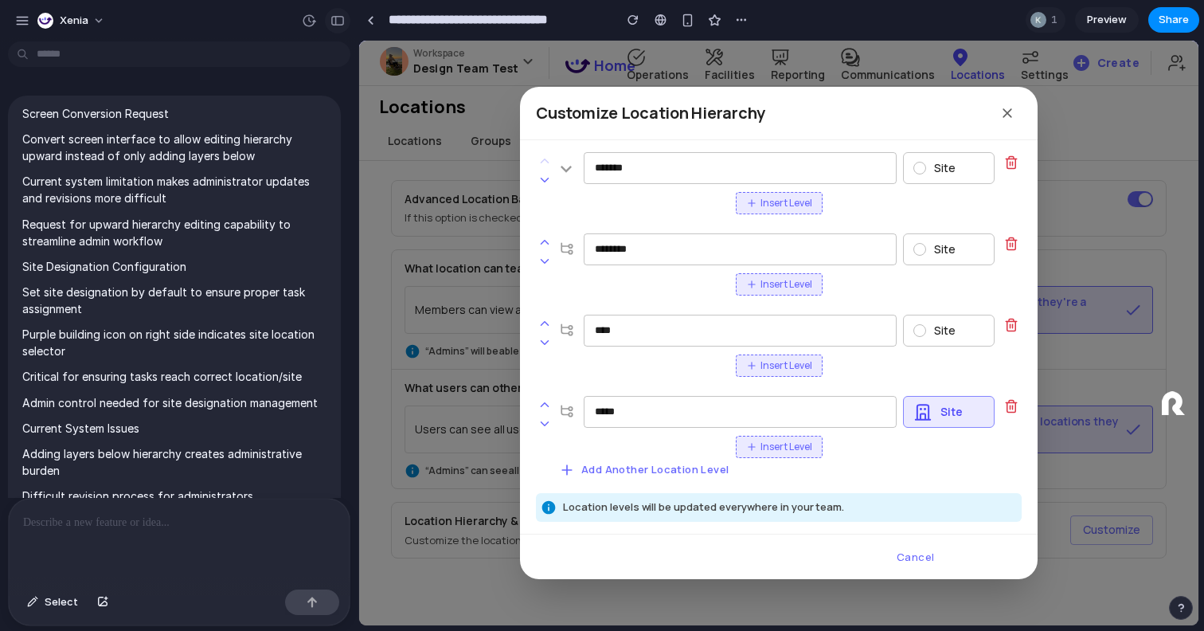
click at [336, 15] on div "button" at bounding box center [337, 20] width 14 height 11
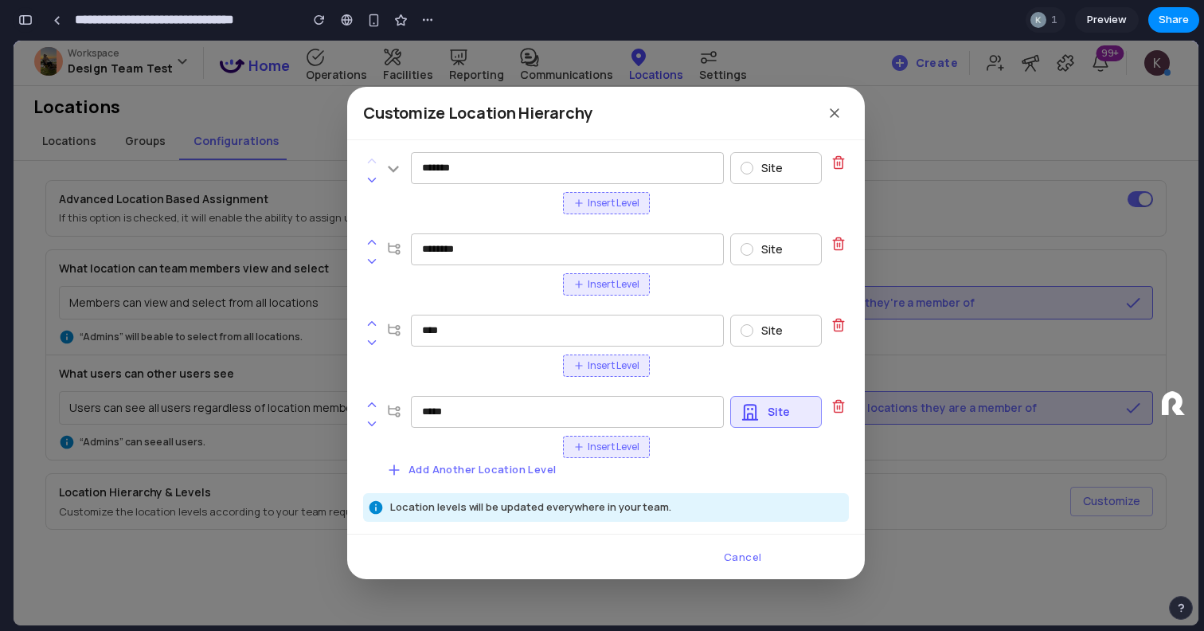
click at [29, 22] on div "button" at bounding box center [25, 19] width 14 height 11
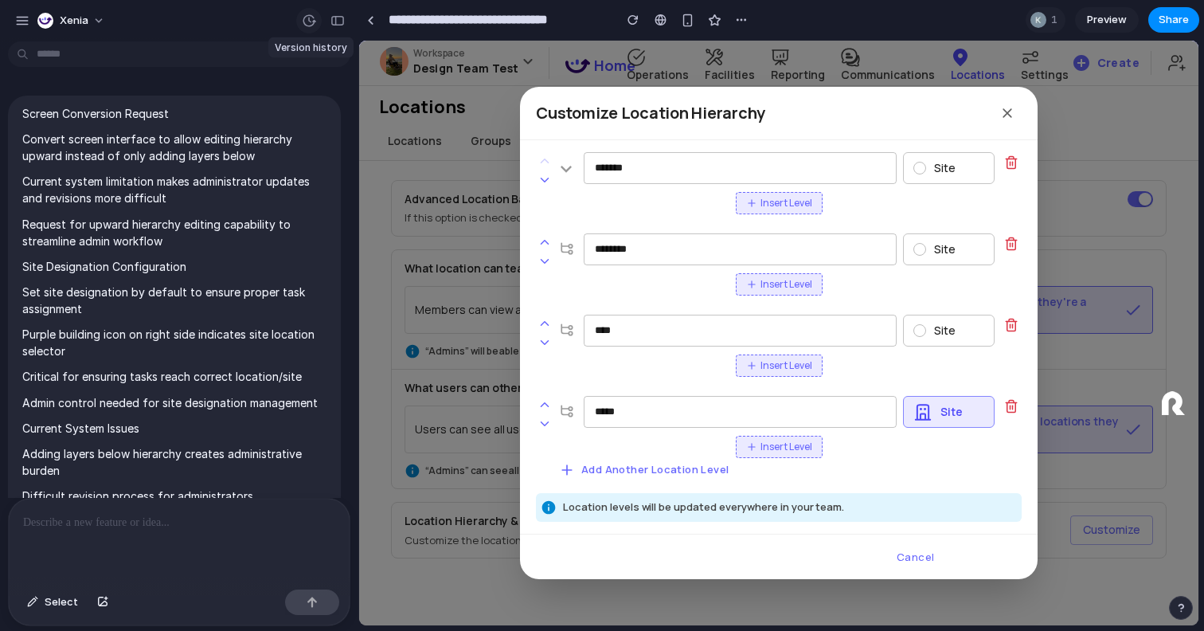
click at [310, 20] on div "button" at bounding box center [309, 21] width 14 height 14
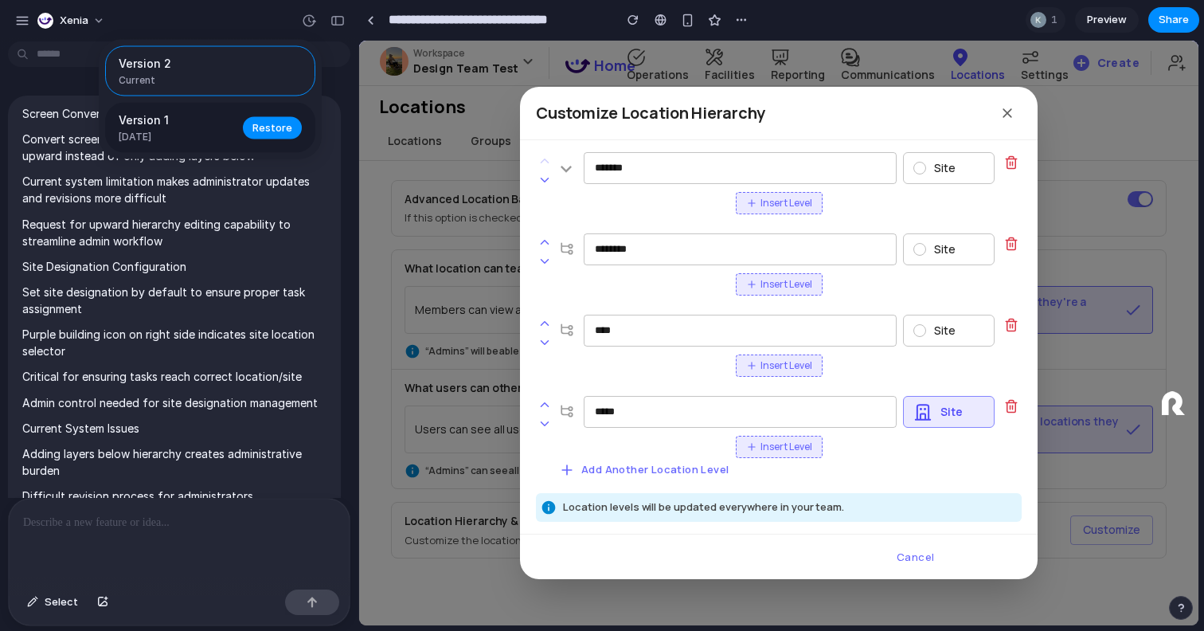
click at [210, 121] on span "Version 1" at bounding box center [176, 119] width 115 height 17
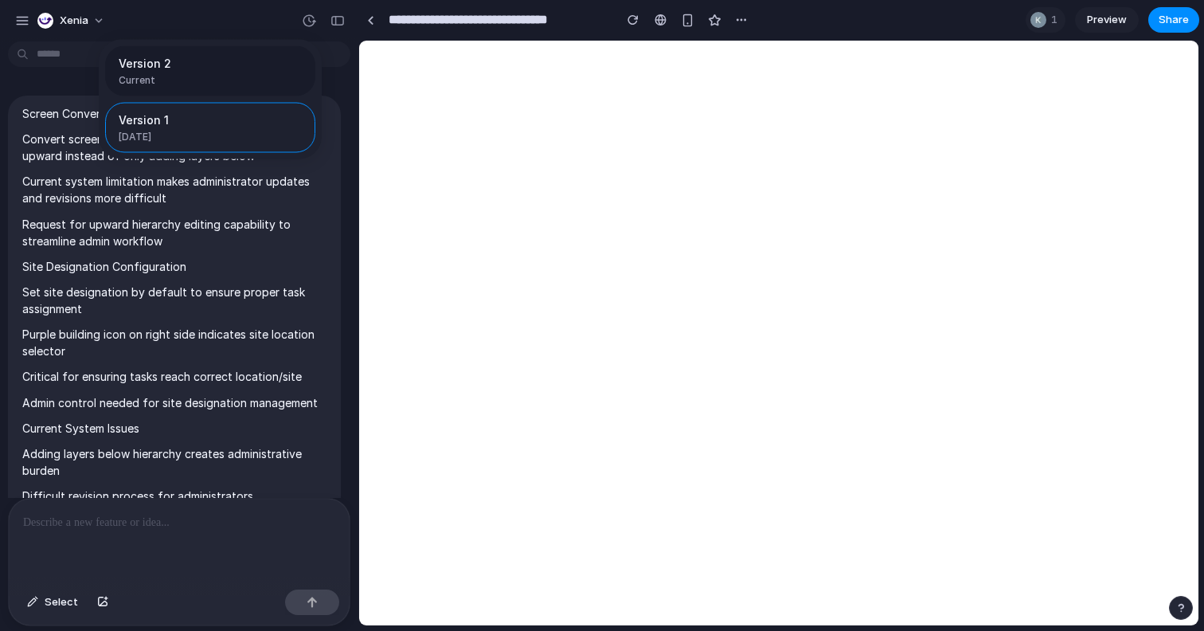
click at [201, 57] on span "Version 2" at bounding box center [206, 63] width 174 height 17
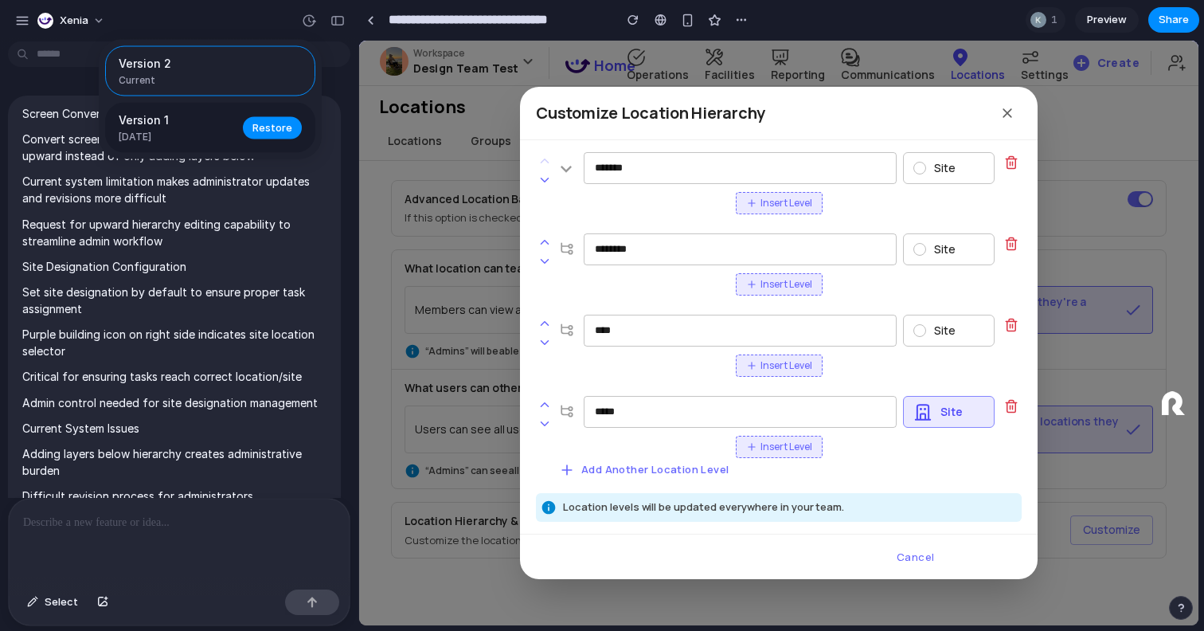
click at [194, 117] on span "Version 1" at bounding box center [176, 119] width 115 height 17
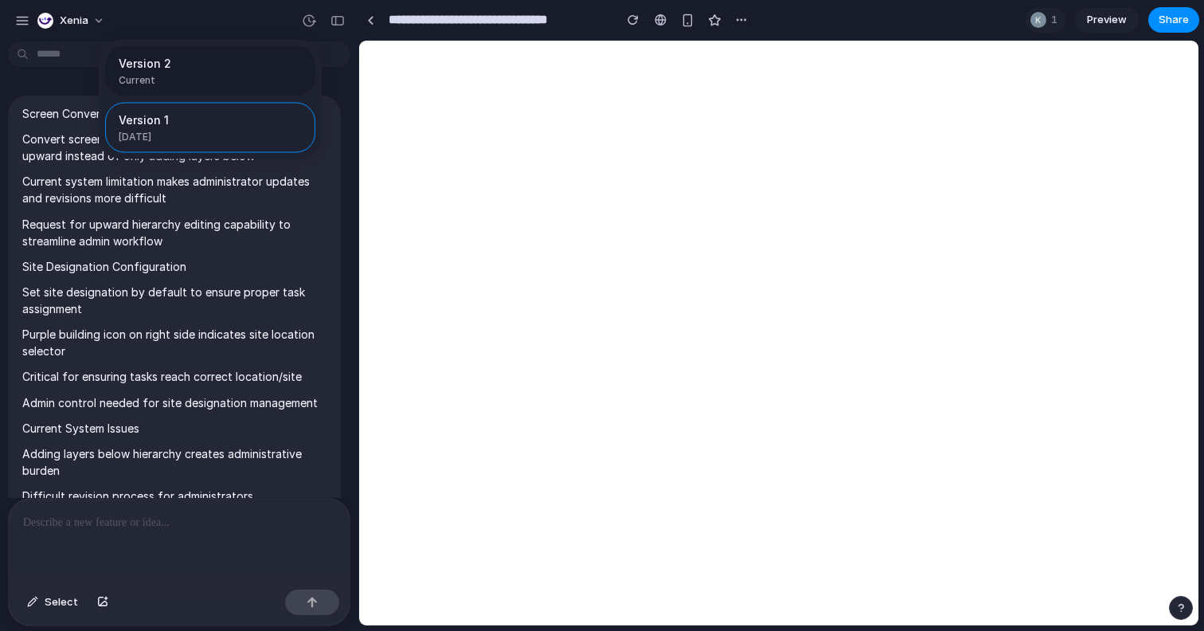
click at [208, 73] on span "Current" at bounding box center [206, 80] width 174 height 14
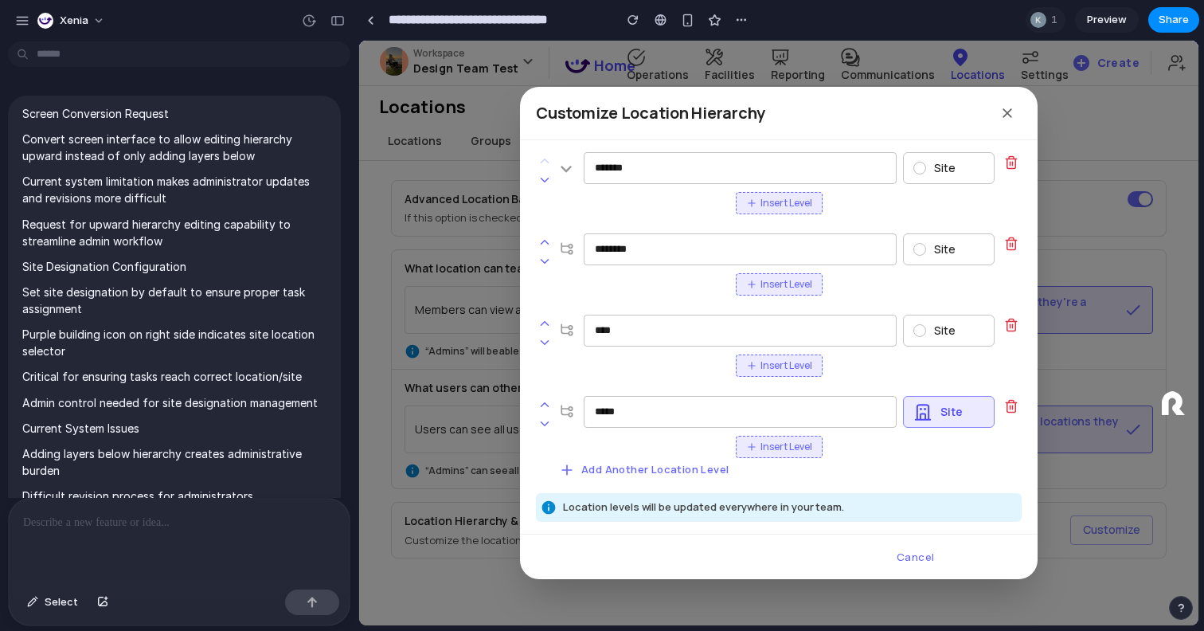
click at [254, 4] on div "Version 2 Current Version 1 [DATE] Restore" at bounding box center [602, 315] width 1204 height 631
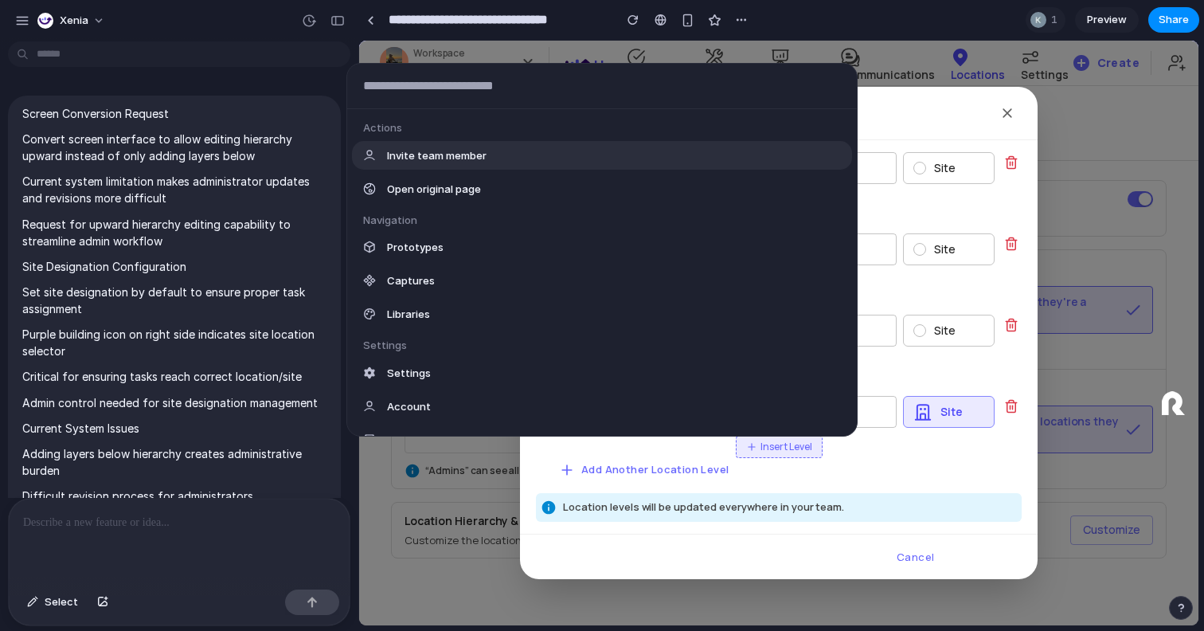
click at [158, 49] on body "**********" at bounding box center [602, 315] width 1204 height 631
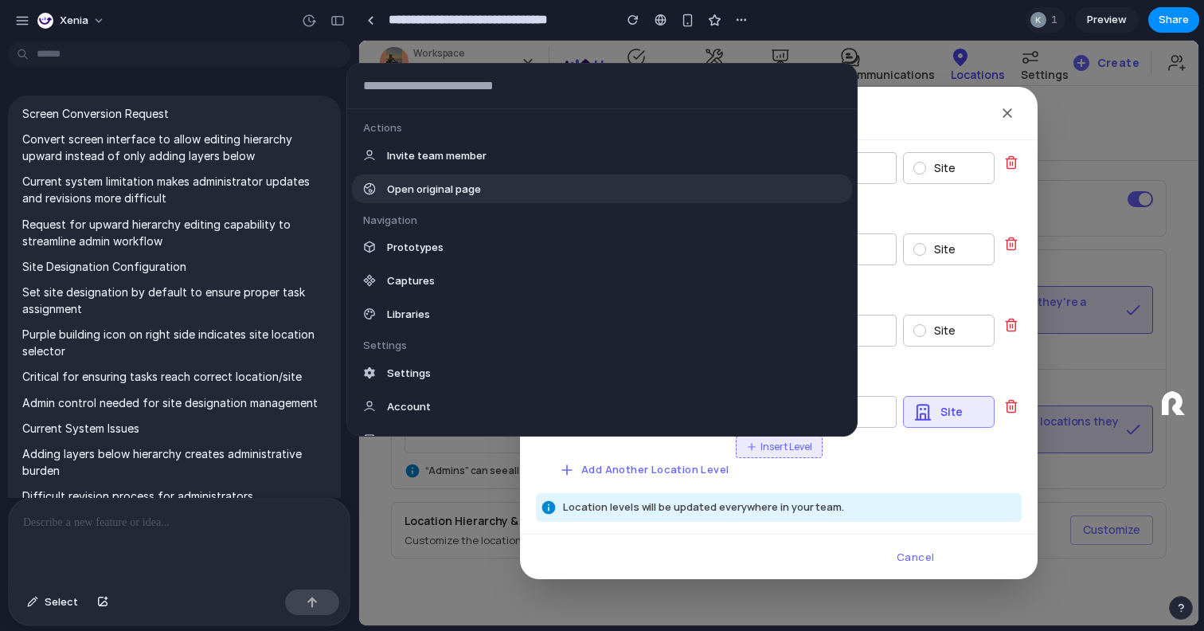
click at [265, 6] on div "Actions Invite team member Open original page Navigation Prototypes Captures Li…" at bounding box center [602, 315] width 1204 height 631
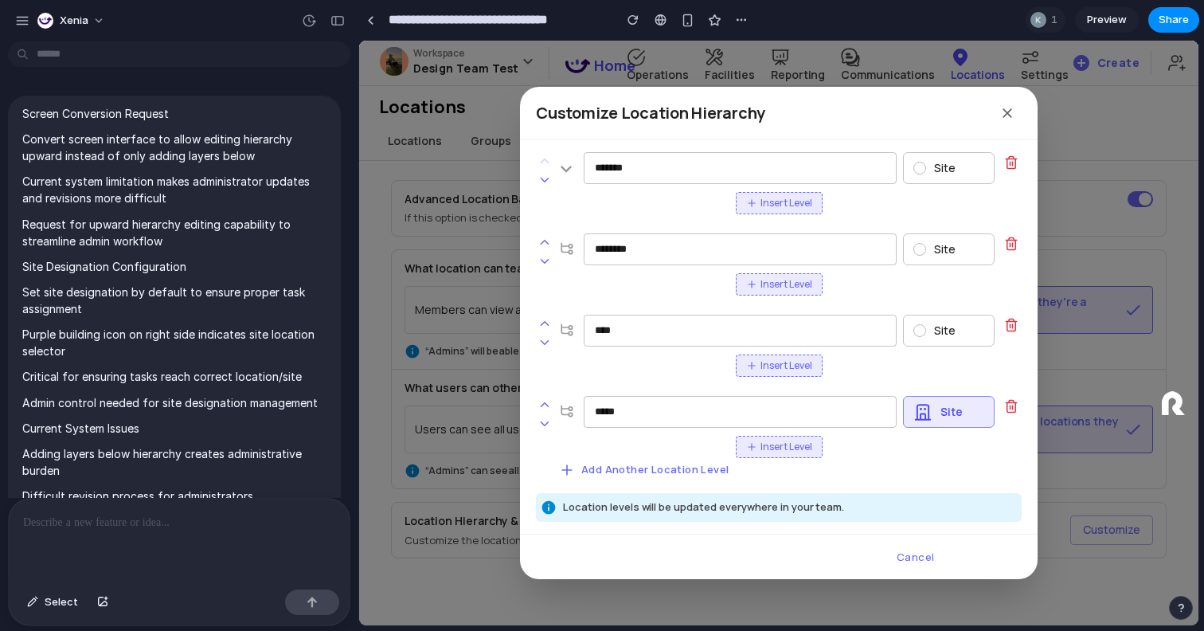
click at [797, 201] on span "Insert Level" at bounding box center [786, 203] width 52 height 14
click at [777, 279] on span "Insert Level" at bounding box center [786, 284] width 52 height 14
click at [1008, 326] on icon at bounding box center [1011, 325] width 14 height 14
click at [1013, 244] on icon at bounding box center [1011, 243] width 14 height 14
click at [945, 341] on div "Site" at bounding box center [949, 331] width 92 height 32
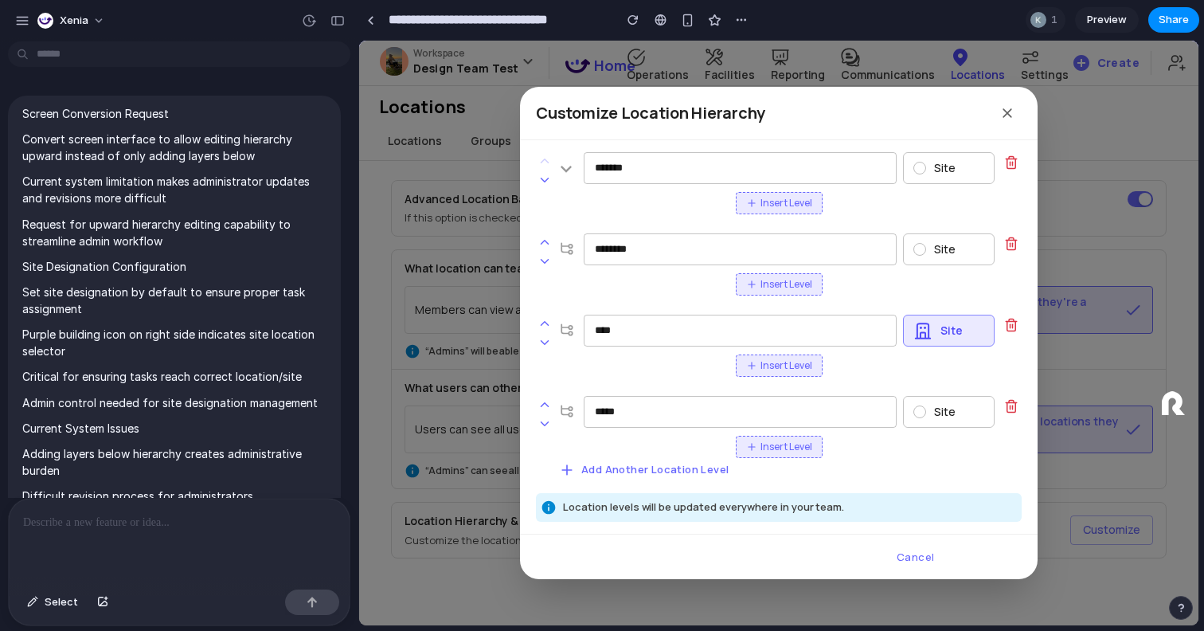
click at [940, 252] on p "Site" at bounding box center [944, 249] width 21 height 14
click at [938, 161] on p "Site" at bounding box center [944, 168] width 21 height 14
click at [928, 239] on div "Site" at bounding box center [949, 249] width 92 height 32
click at [928, 330] on div "Site" at bounding box center [949, 331] width 92 height 32
click at [931, 410] on div "Site" at bounding box center [949, 412] width 92 height 32
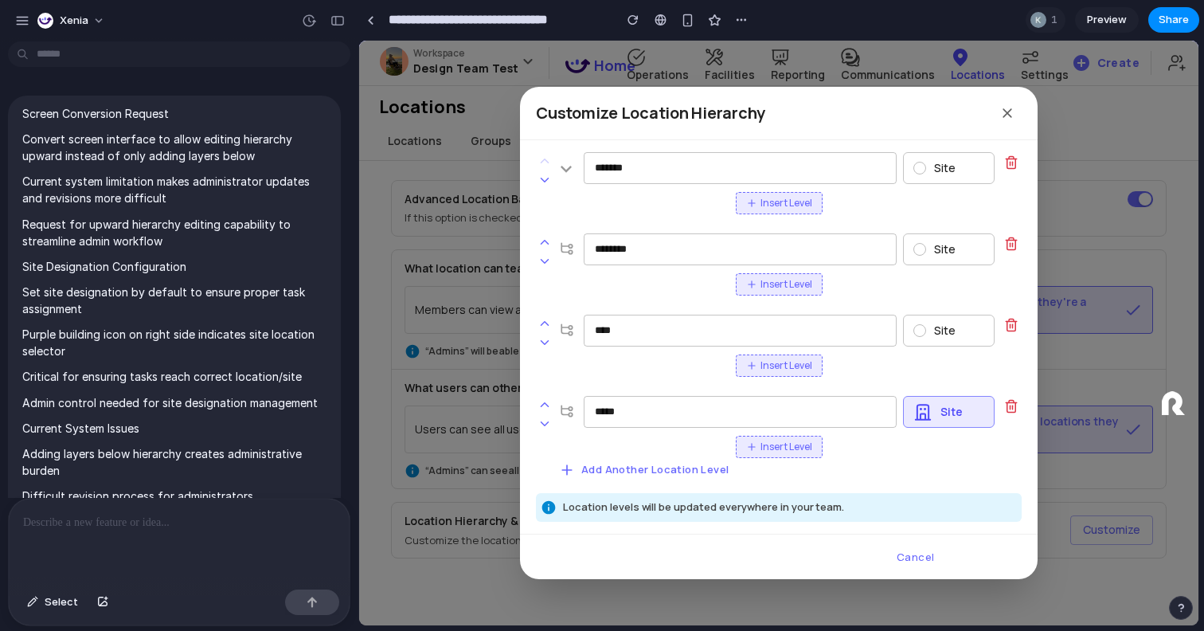
click at [944, 333] on p "Site" at bounding box center [944, 330] width 21 height 14
click at [945, 257] on div "Site" at bounding box center [949, 249] width 92 height 32
click at [945, 178] on div "Site" at bounding box center [949, 168] width 92 height 32
click at [936, 252] on p "Site" at bounding box center [944, 249] width 21 height 14
click at [934, 330] on p "Site" at bounding box center [944, 330] width 21 height 14
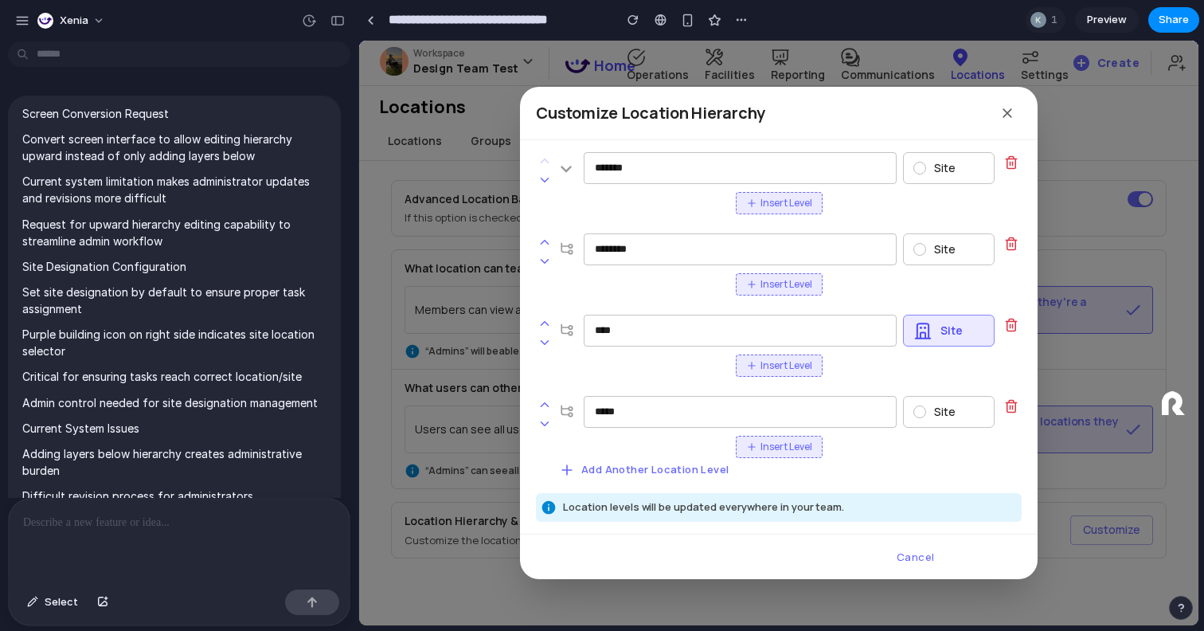
click at [934, 426] on div "Site" at bounding box center [949, 412] width 92 height 32
click at [336, 23] on div "button" at bounding box center [337, 20] width 14 height 11
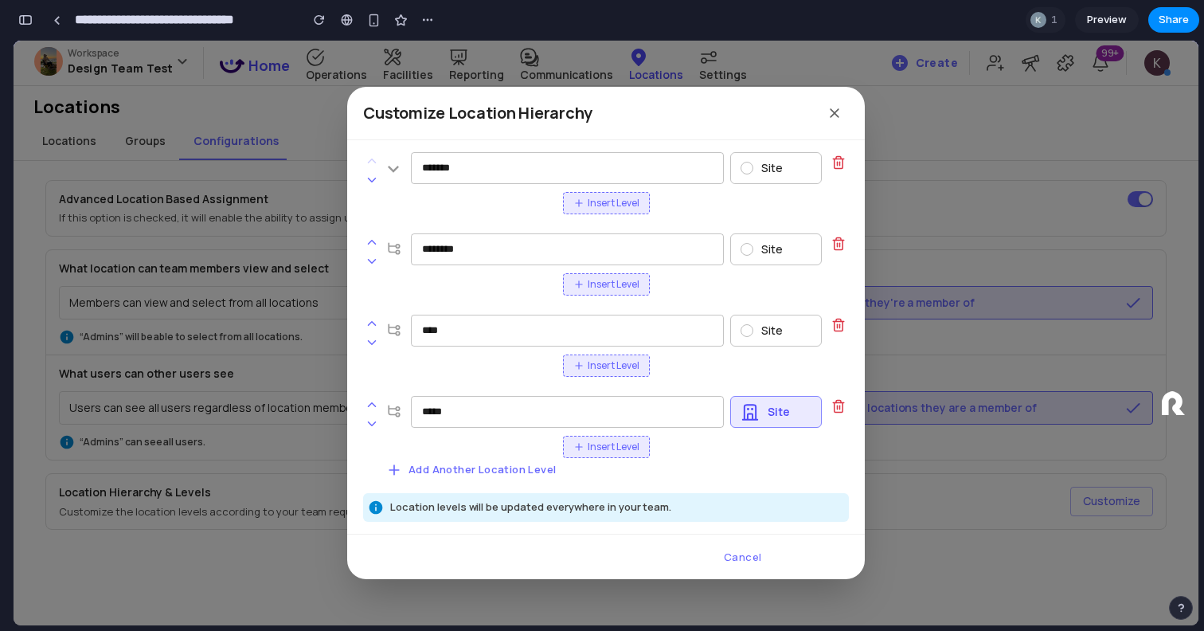
click at [394, 167] on icon at bounding box center [393, 169] width 22 height 22
click at [378, 175] on icon at bounding box center [372, 180] width 14 height 14
click at [372, 237] on icon at bounding box center [372, 242] width 14 height 14
click at [372, 168] on icon at bounding box center [372, 161] width 14 height 14
click at [370, 241] on icon at bounding box center [372, 242] width 7 height 4
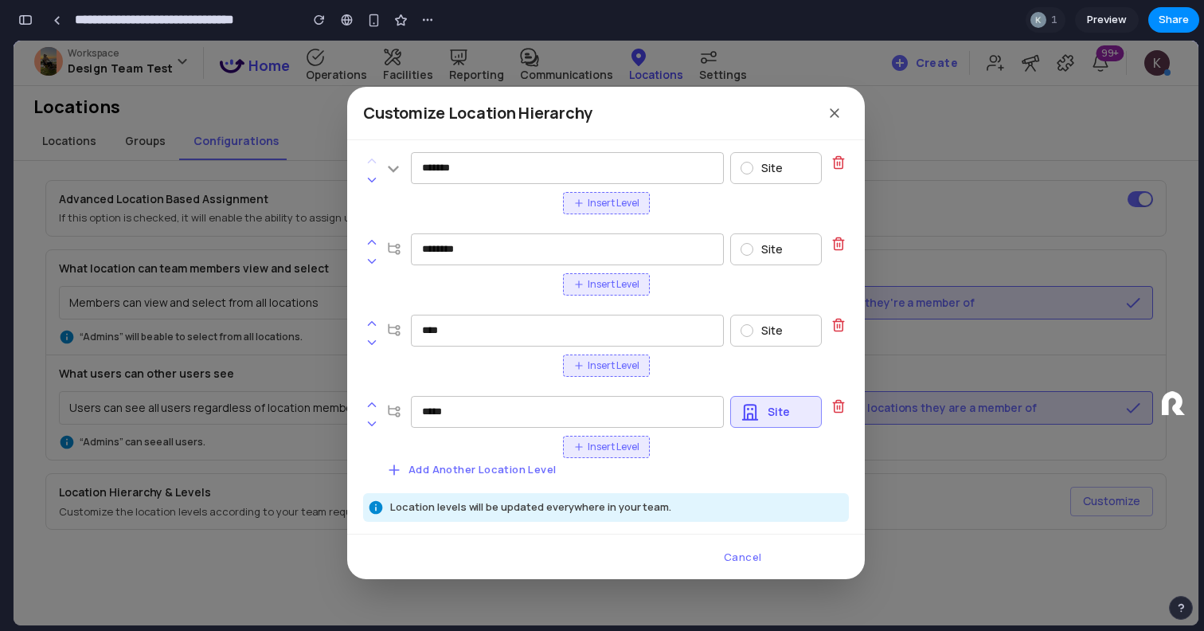
click at [436, 204] on div "Insert Level" at bounding box center [606, 203] width 486 height 22
click at [635, 206] on span "Insert Level" at bounding box center [614, 203] width 52 height 14
click at [611, 284] on span "Insert Level" at bounding box center [614, 284] width 52 height 14
click at [838, 325] on icon at bounding box center [838, 326] width 0 height 4
click at [840, 248] on icon at bounding box center [838, 245] width 9 height 10
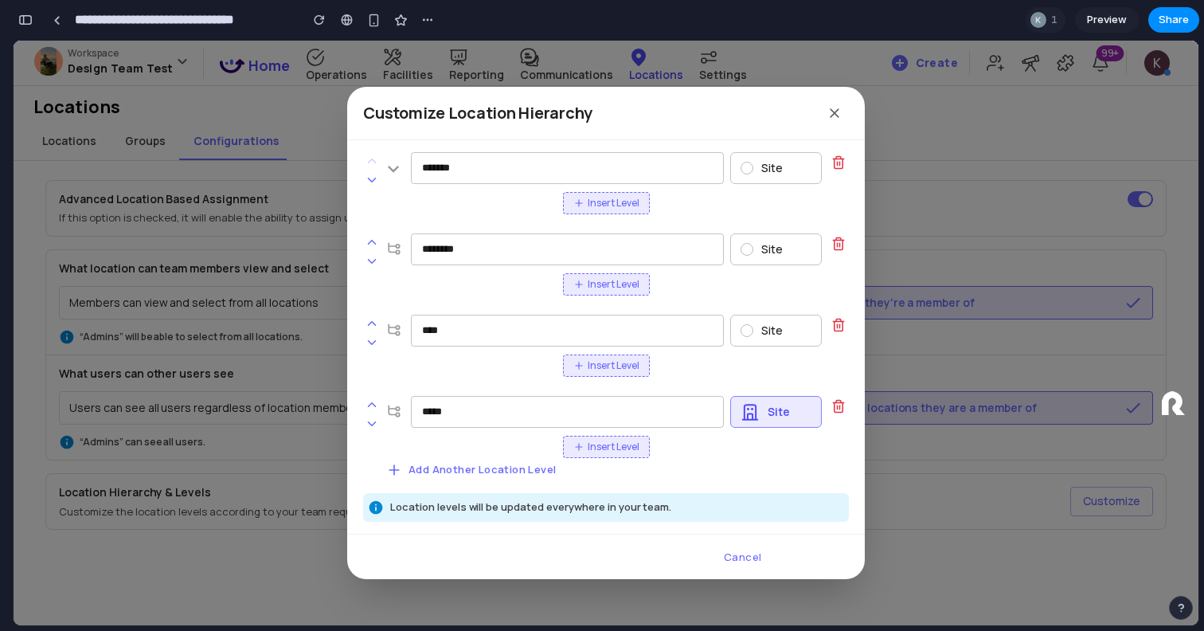
click at [612, 293] on button "Insert Level" at bounding box center [606, 284] width 87 height 22
click at [840, 325] on icon at bounding box center [840, 326] width 0 height 4
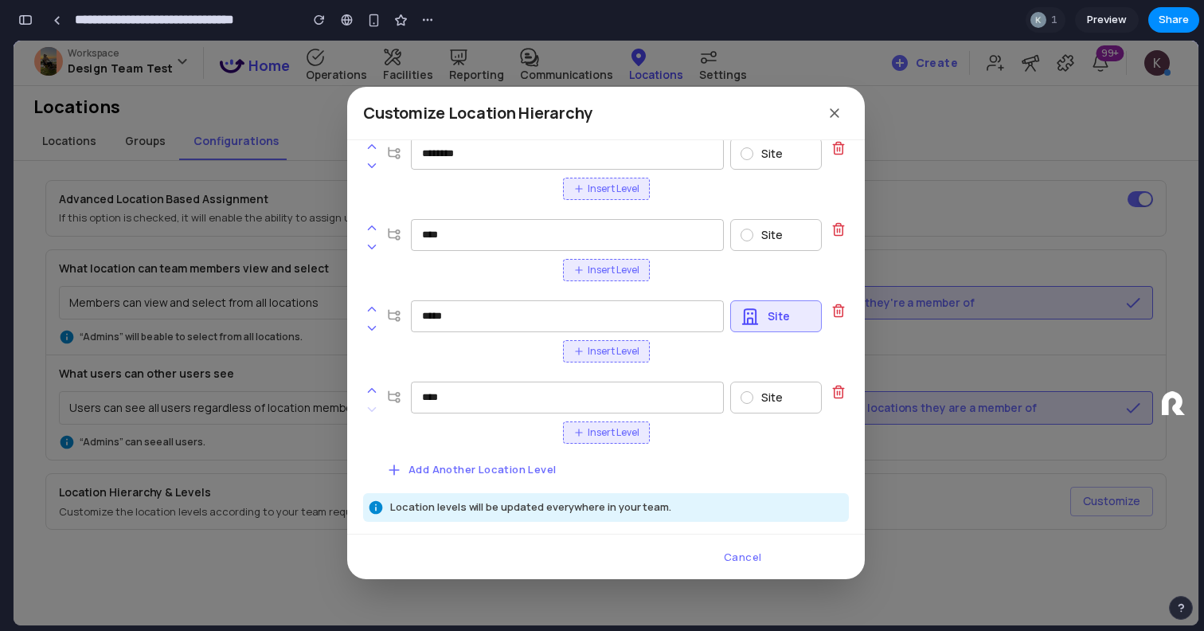
click at [617, 350] on span "Insert Level" at bounding box center [614, 351] width 52 height 14
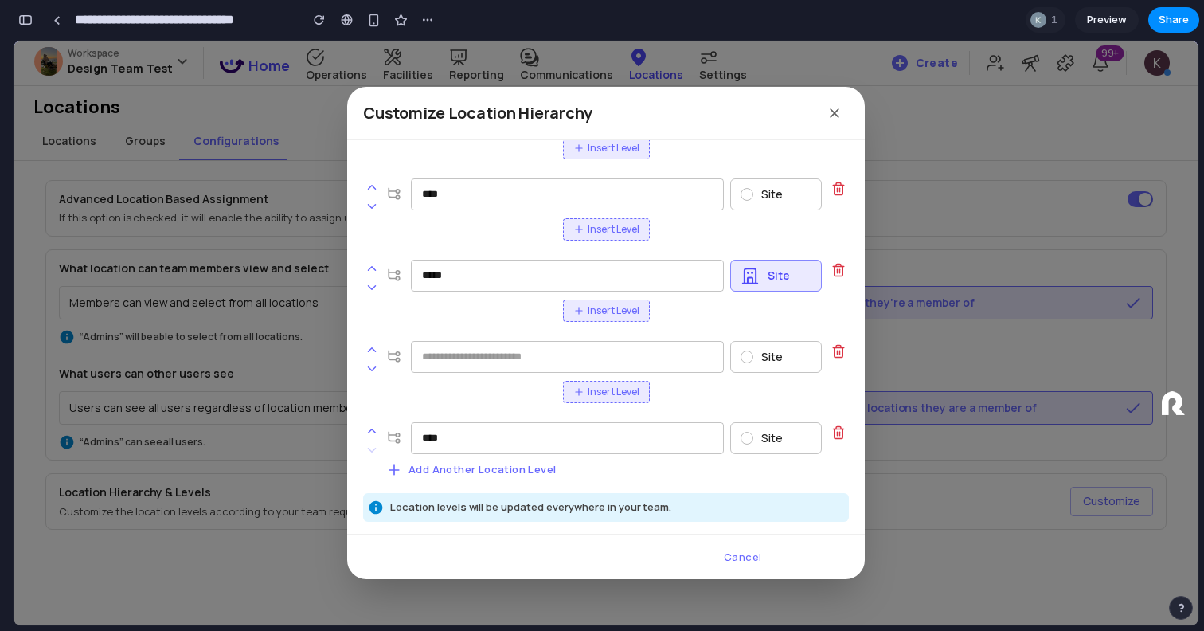
click at [841, 349] on icon at bounding box center [838, 351] width 14 height 14
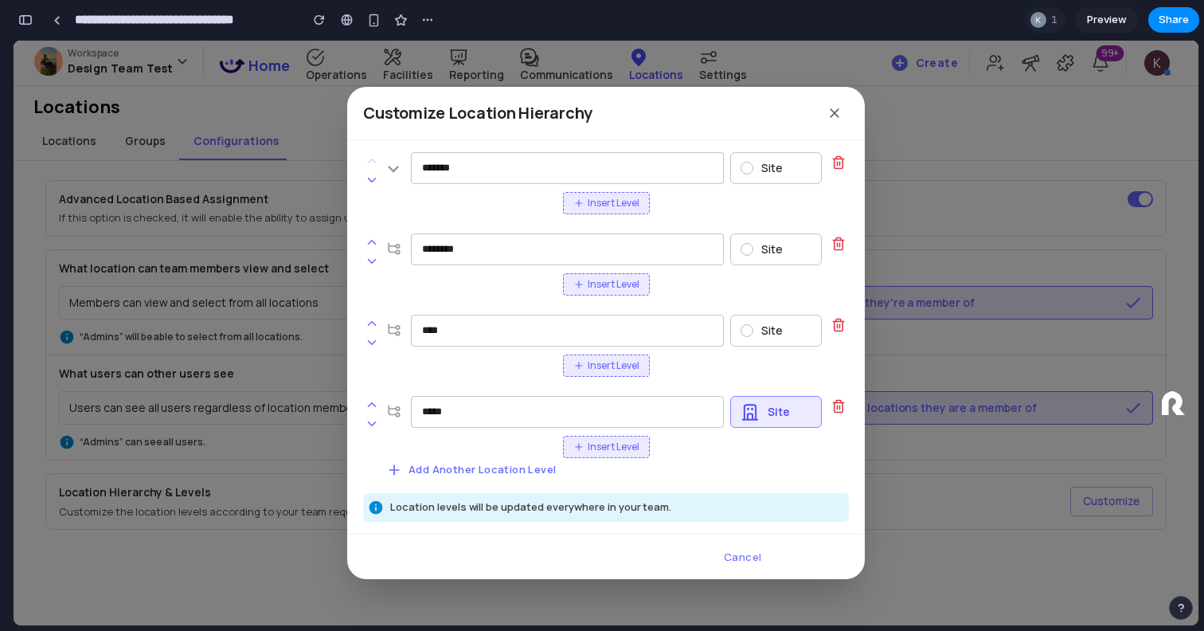
scroll to position [96, 0]
